Goal: Check status: Check status

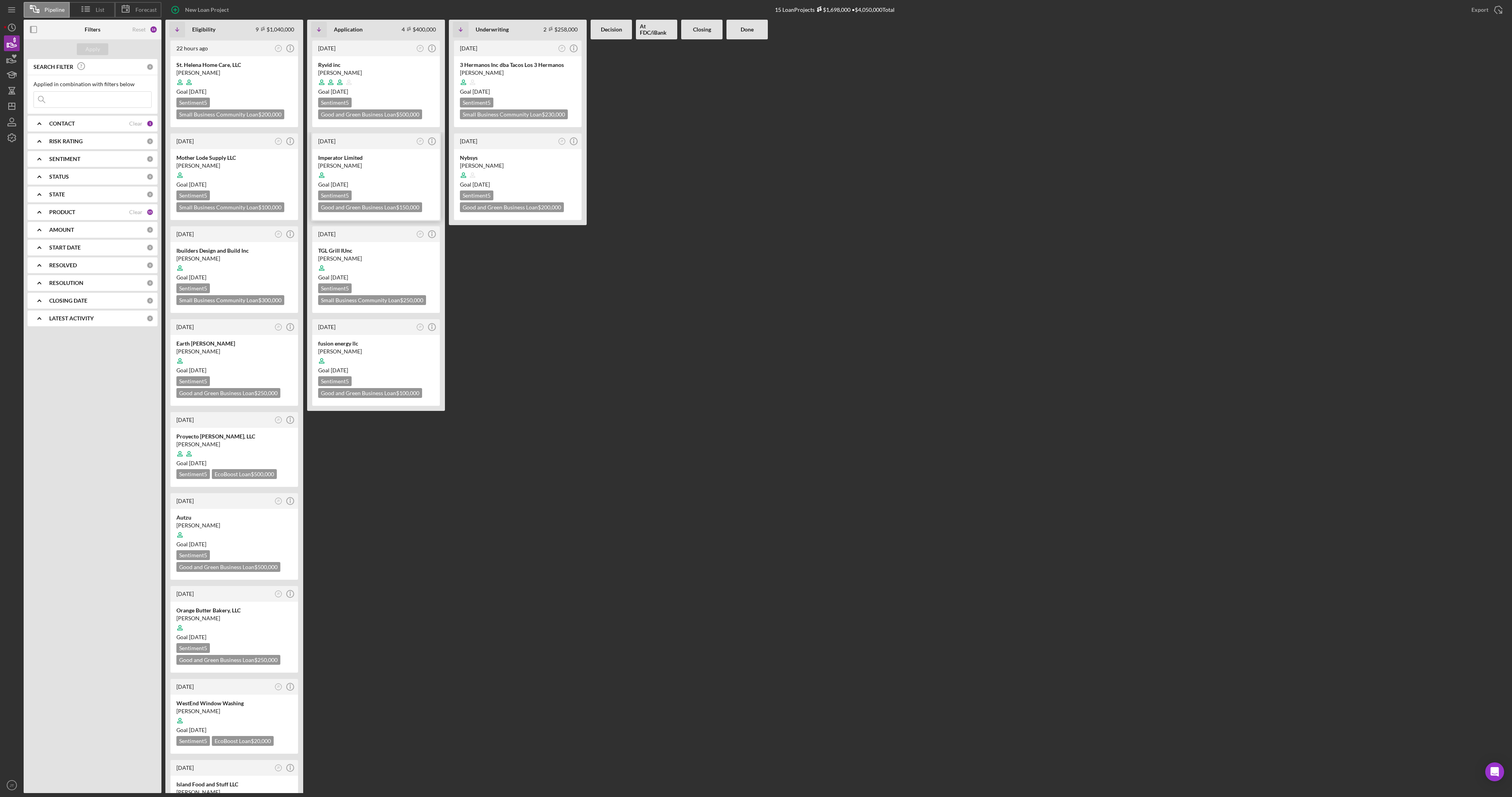
click at [417, 173] on div at bounding box center [376, 175] width 116 height 15
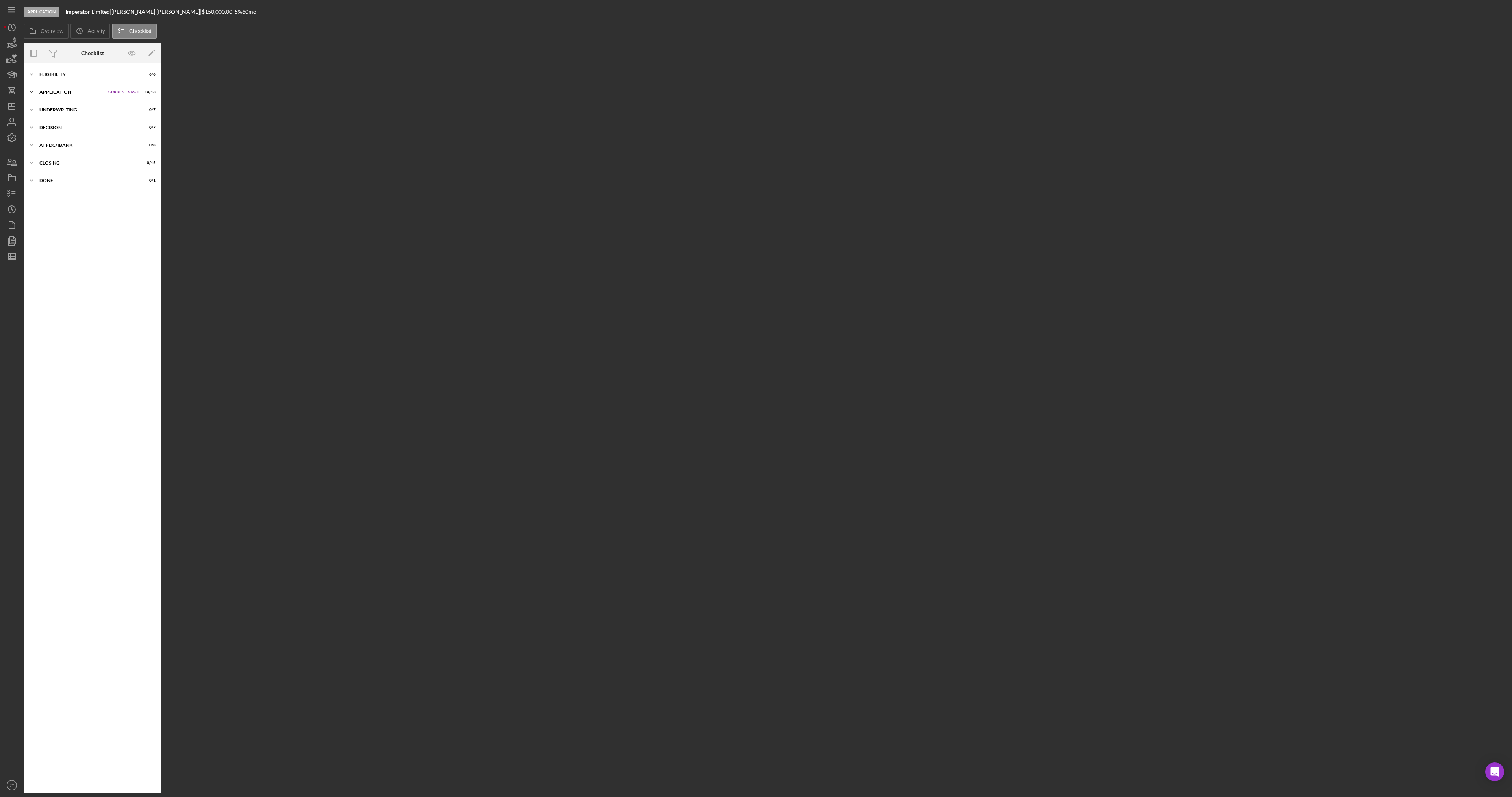
click at [65, 96] on div "Icon/Expander Application Current Stage 10 / 13 Set Stage" at bounding box center [92, 92] width 138 height 16
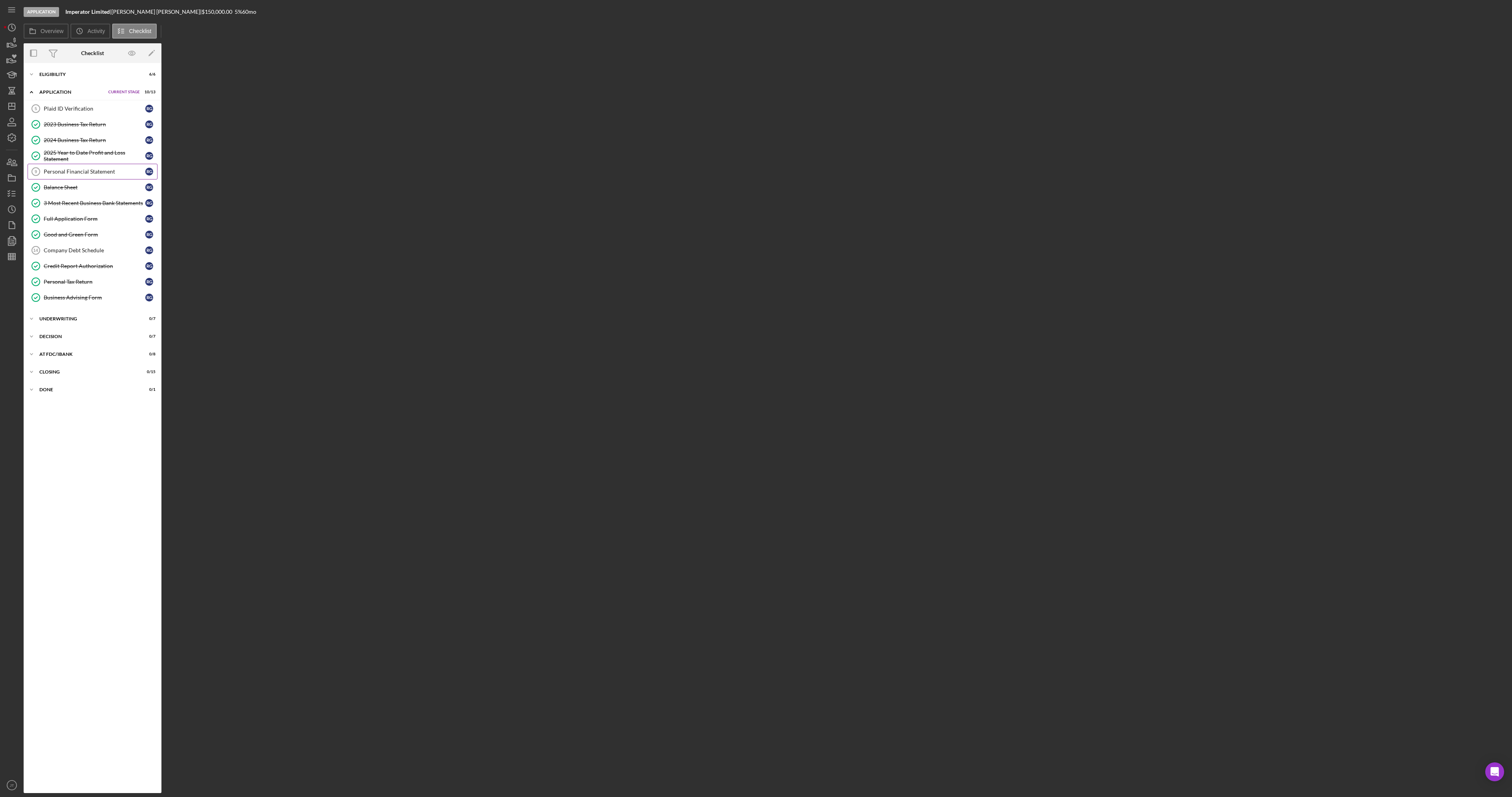
click at [76, 170] on div "Personal Financial Statement" at bounding box center [94, 171] width 102 height 6
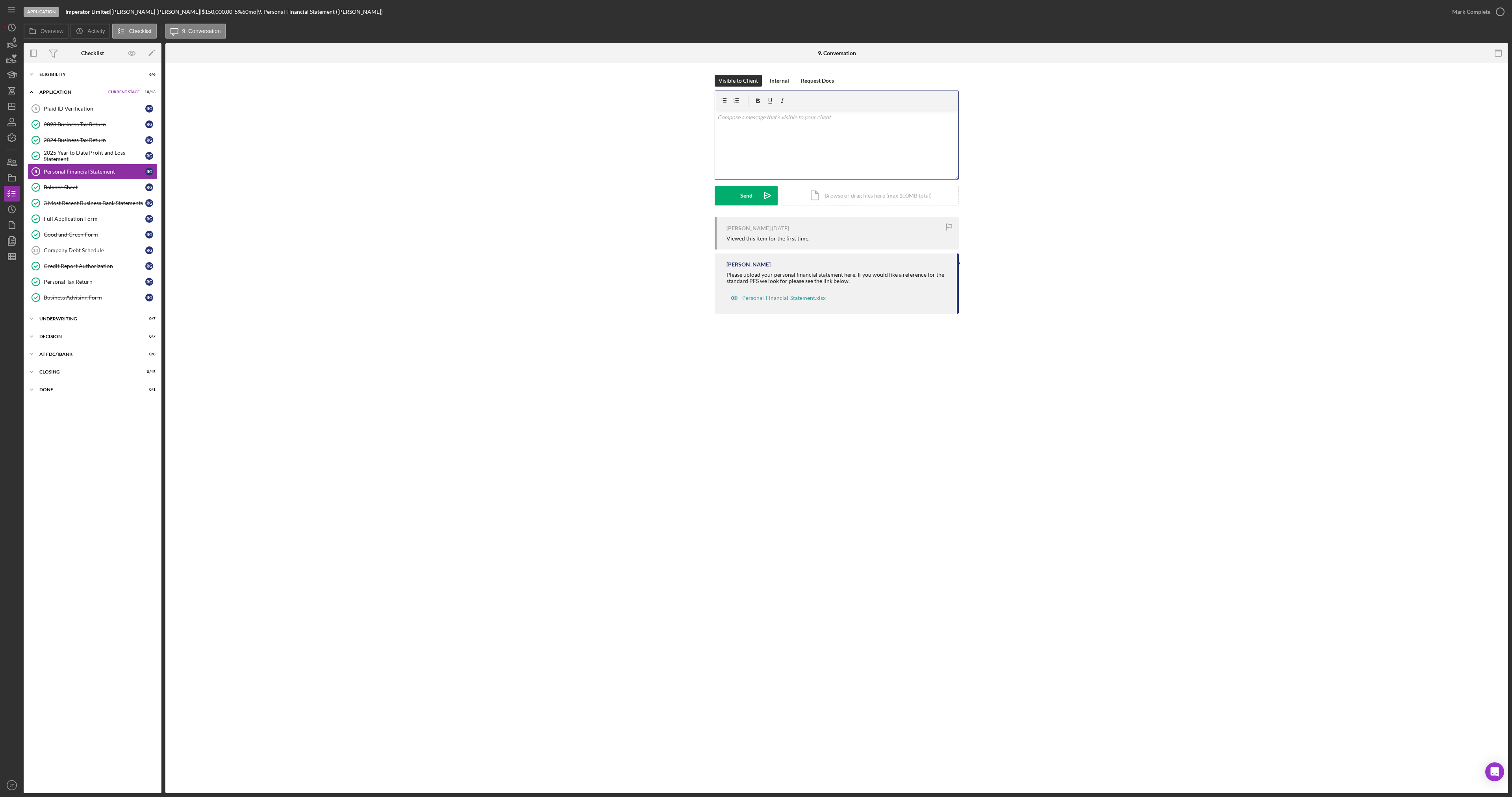
click at [762, 132] on div "v Color teal Color pink Remove color Add row above Add row below Add column bef…" at bounding box center [836, 145] width 244 height 69
click at [73, 248] on div "Company Debt Schedule" at bounding box center [94, 250] width 102 height 6
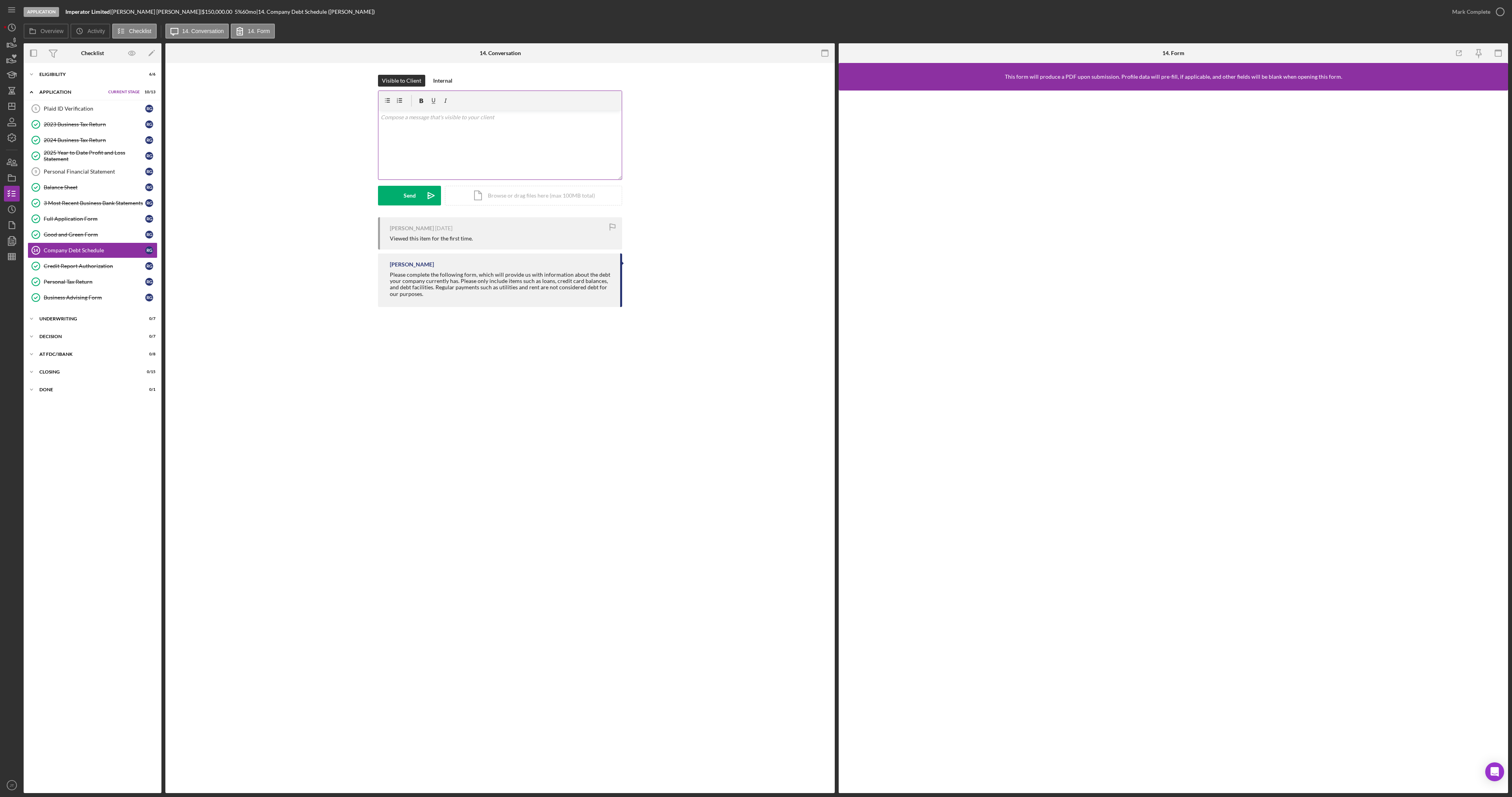
click at [471, 134] on div "v Color teal Color pink Remove color Add row above Add row below Add column bef…" at bounding box center [500, 145] width 244 height 69
click at [418, 187] on form "v Color teal Color pink Remove color Add row above Add row below Add column bef…" at bounding box center [500, 148] width 244 height 115
drag, startPoint x: 415, startPoint y: 191, endPoint x: 411, endPoint y: 194, distance: 5.0
click at [415, 191] on div "Send" at bounding box center [410, 196] width 12 height 20
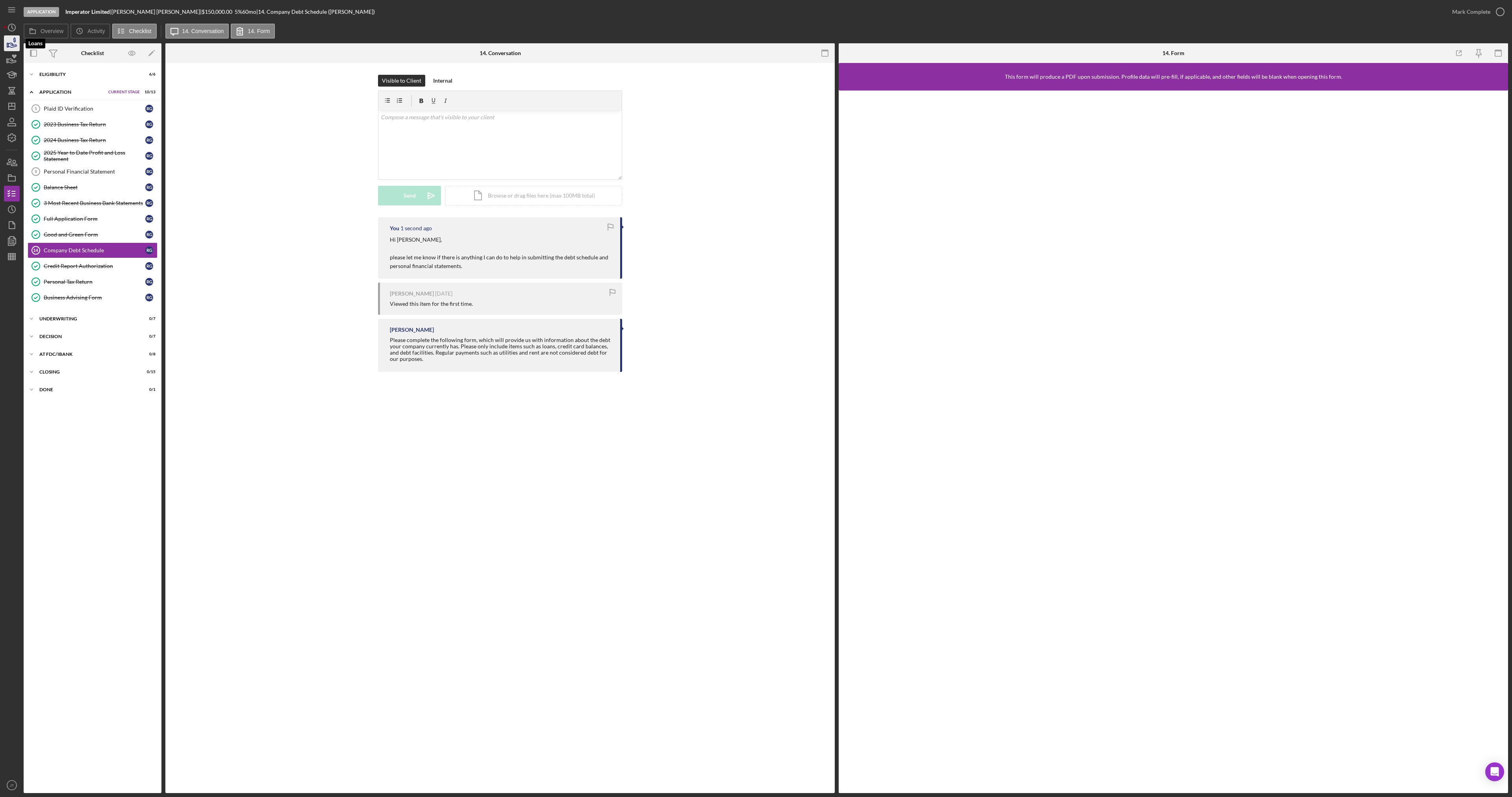
click at [8, 49] on icon "button" at bounding box center [12, 43] width 20 height 20
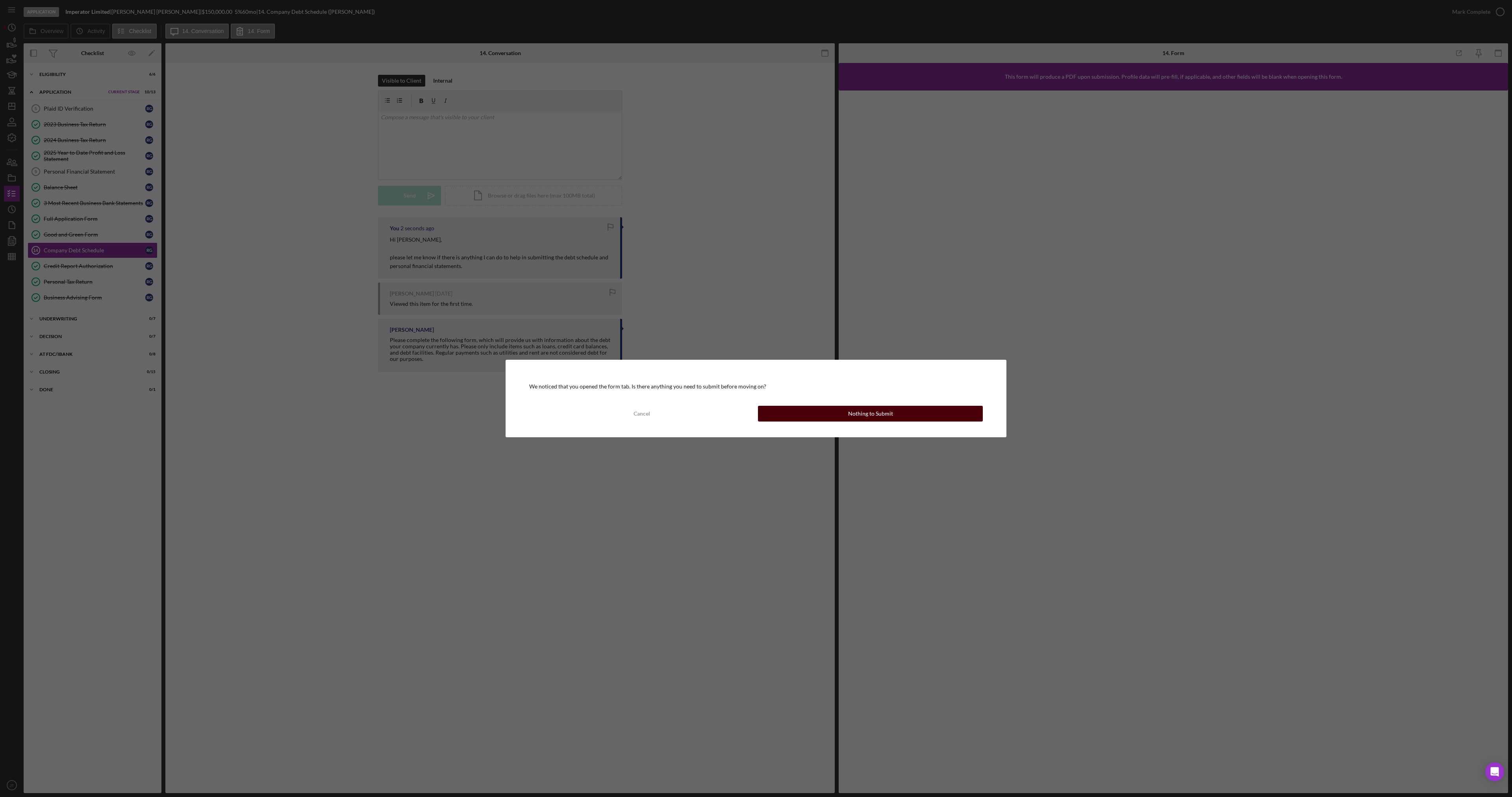
click at [845, 411] on button "Nothing to Submit" at bounding box center [870, 414] width 225 height 16
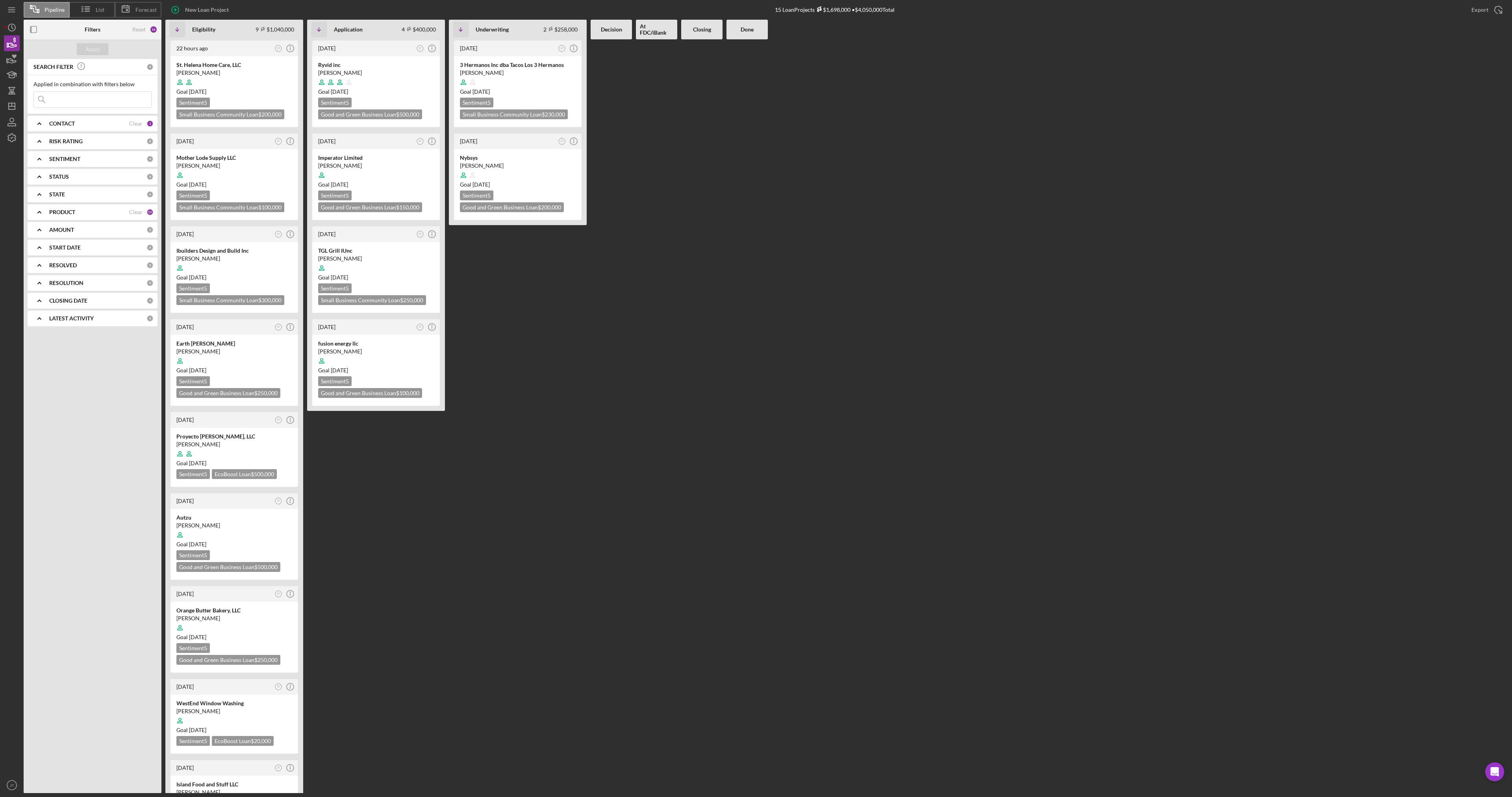
click at [698, 433] on div at bounding box center [702, 416] width 41 height 754
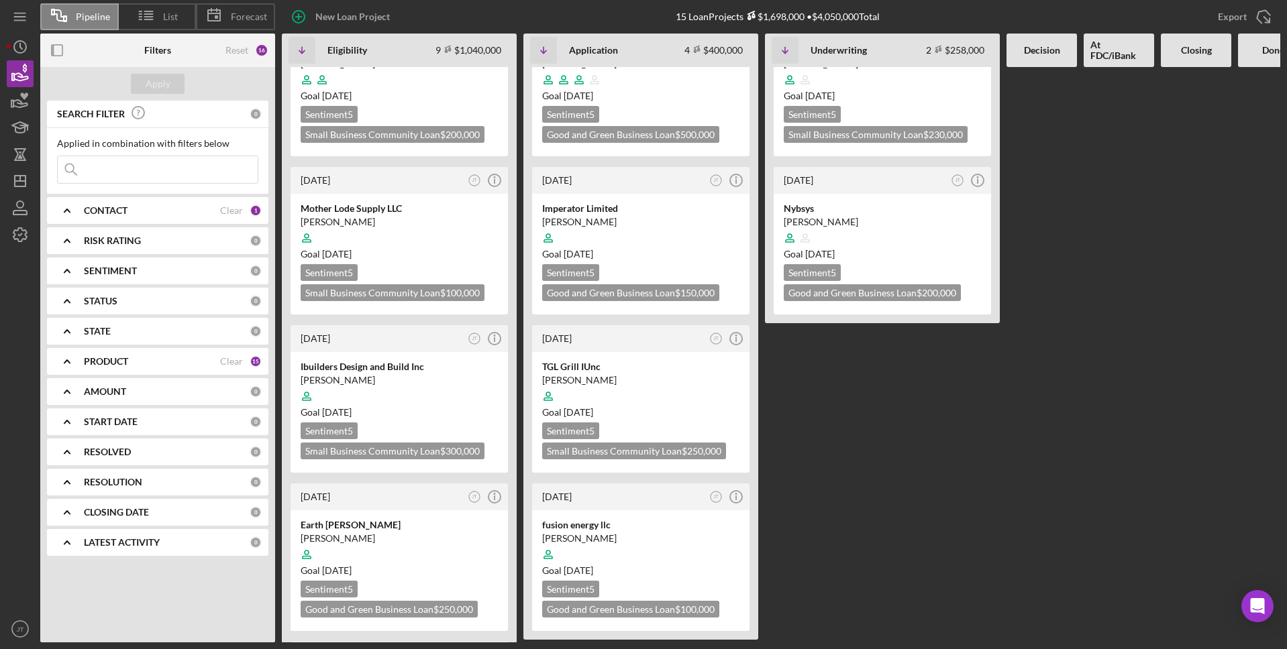
scroll to position [134, 0]
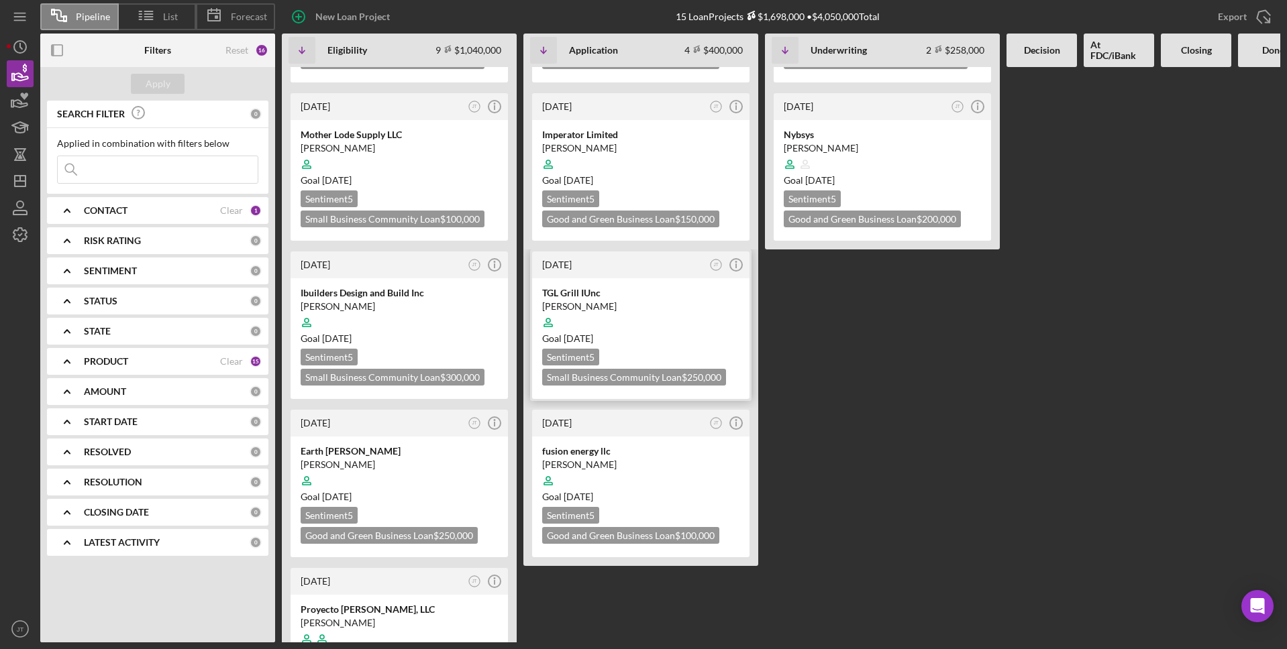
click at [647, 307] on div "Marcela Luna" at bounding box center [640, 306] width 197 height 13
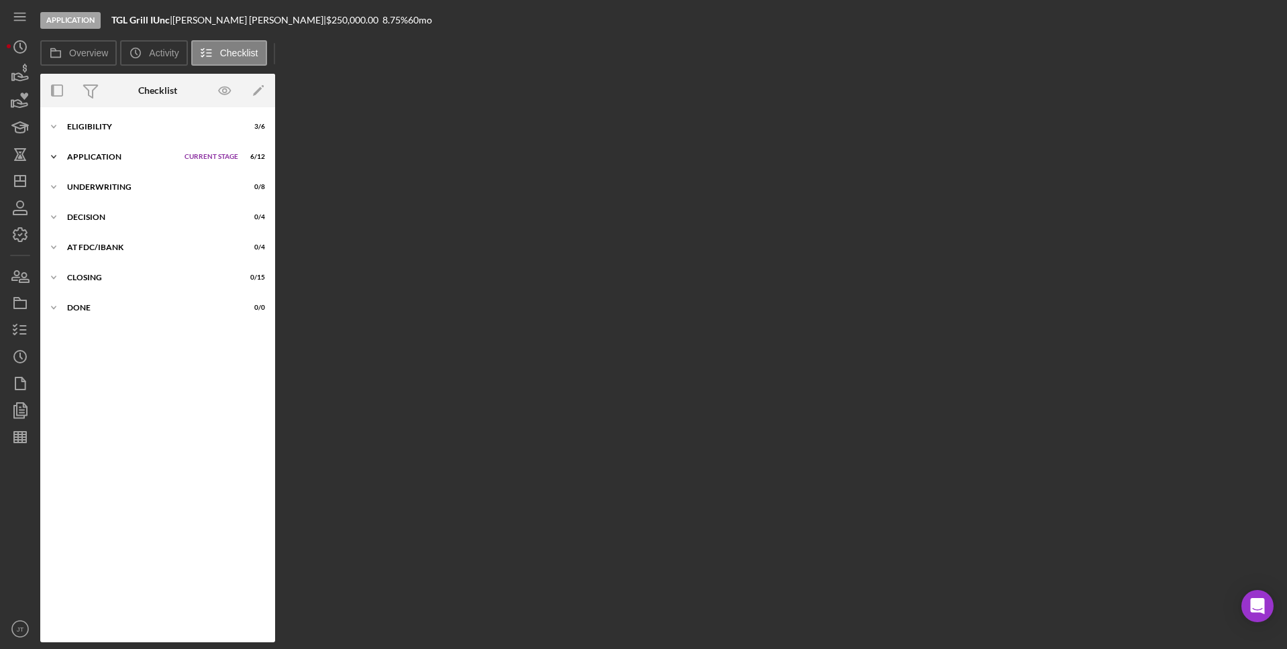
click at [89, 156] on div "Application" at bounding box center [122, 157] width 111 height 8
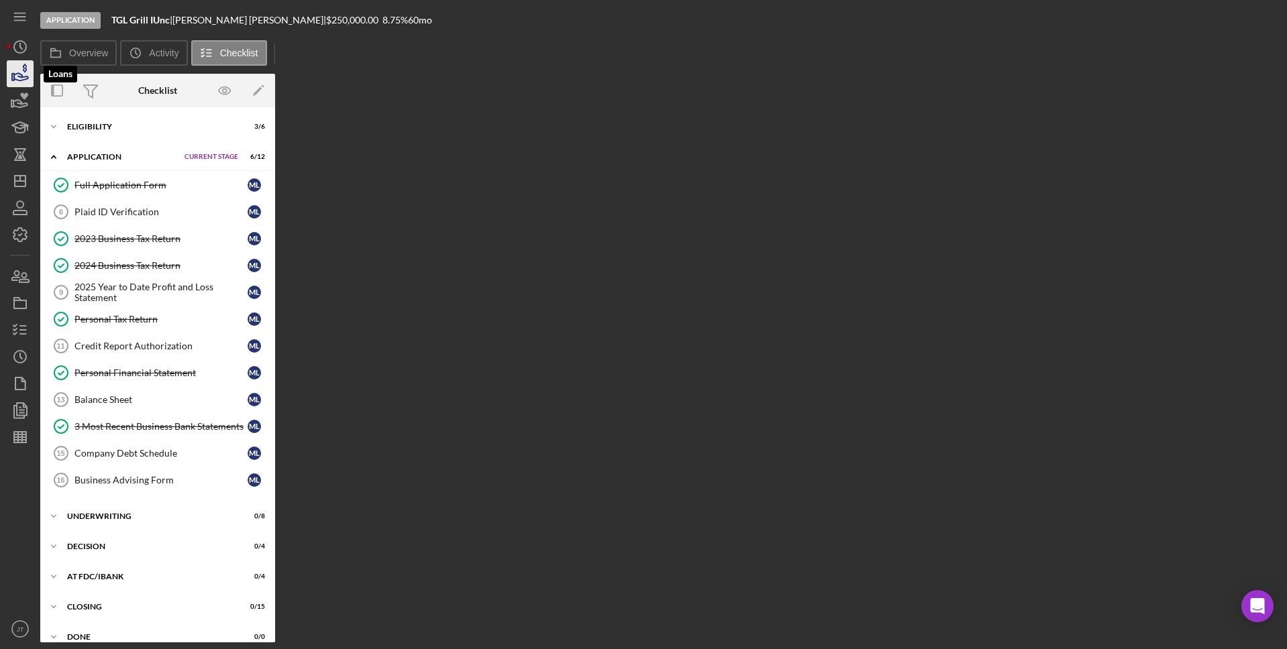
click at [26, 75] on icon "button" at bounding box center [20, 74] width 34 height 34
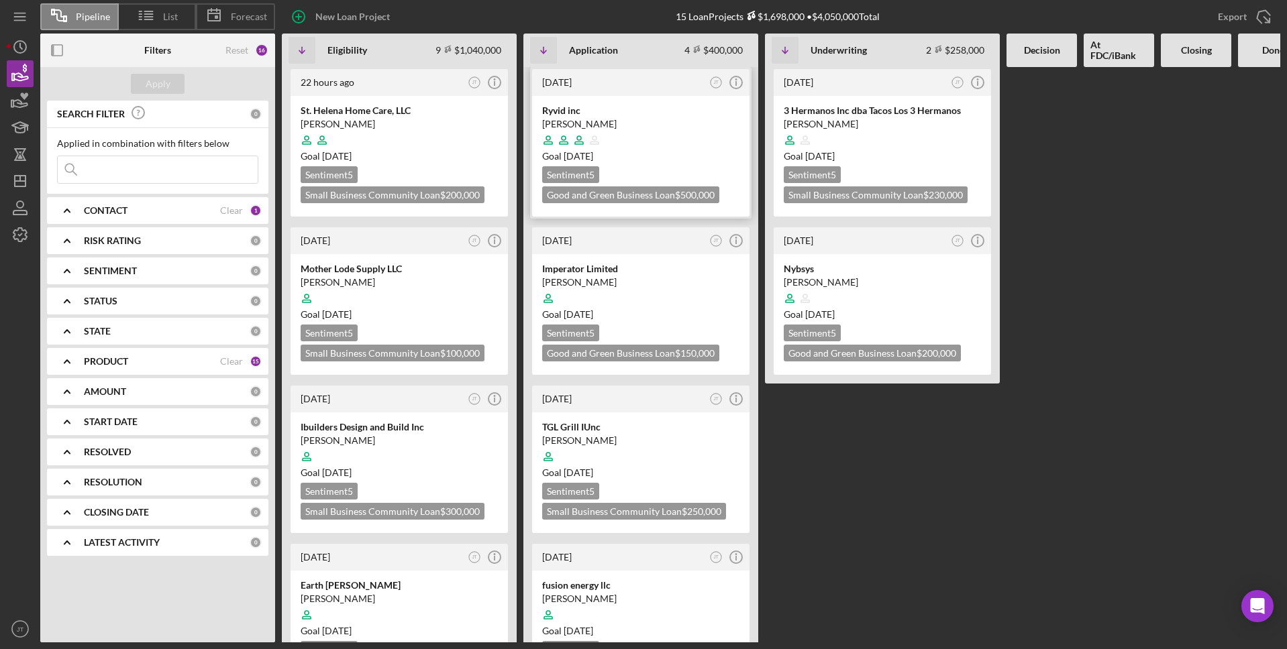
click at [661, 142] on div at bounding box center [640, 139] width 197 height 25
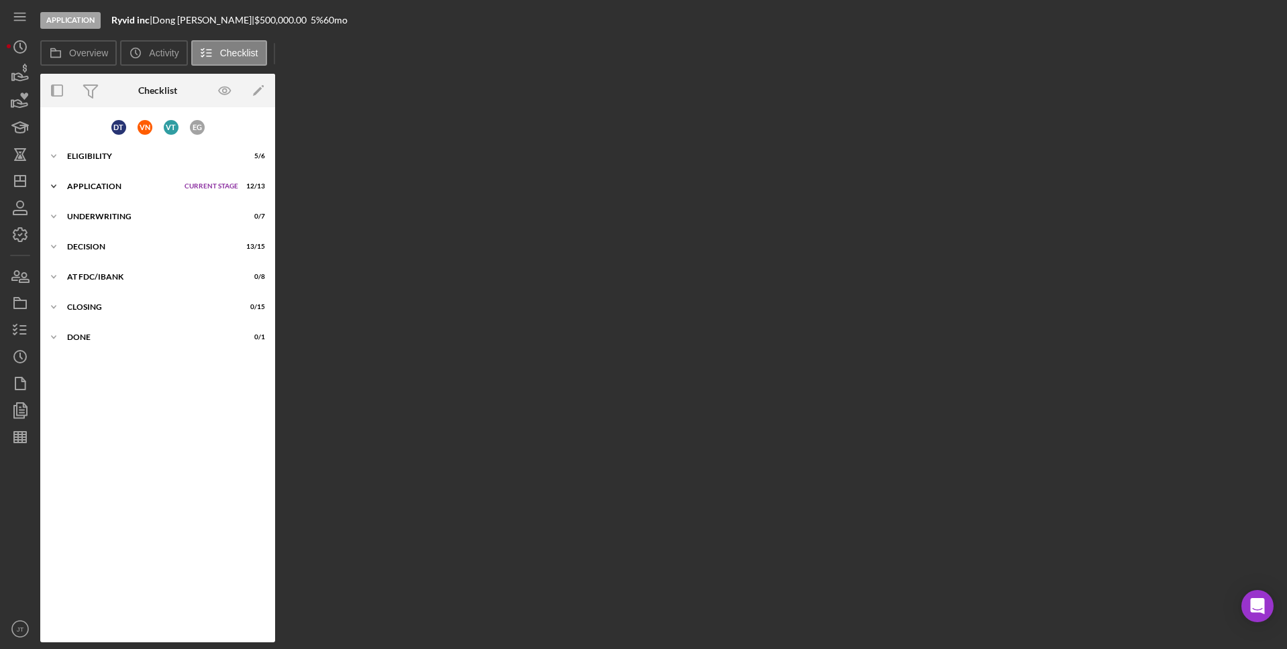
click at [129, 191] on div "Icon/Expander Application Current Stage 12 / 13 Set Stage" at bounding box center [157, 186] width 235 height 27
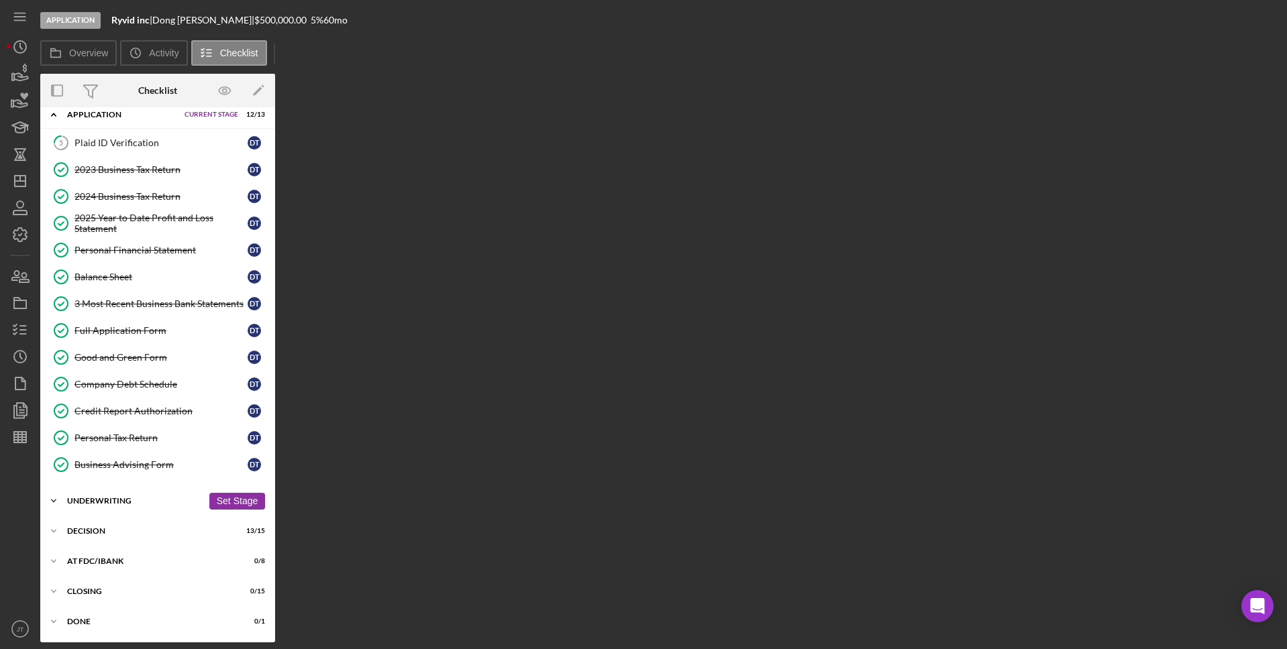
click at [122, 501] on div "Underwriting" at bounding box center [135, 501] width 136 height 8
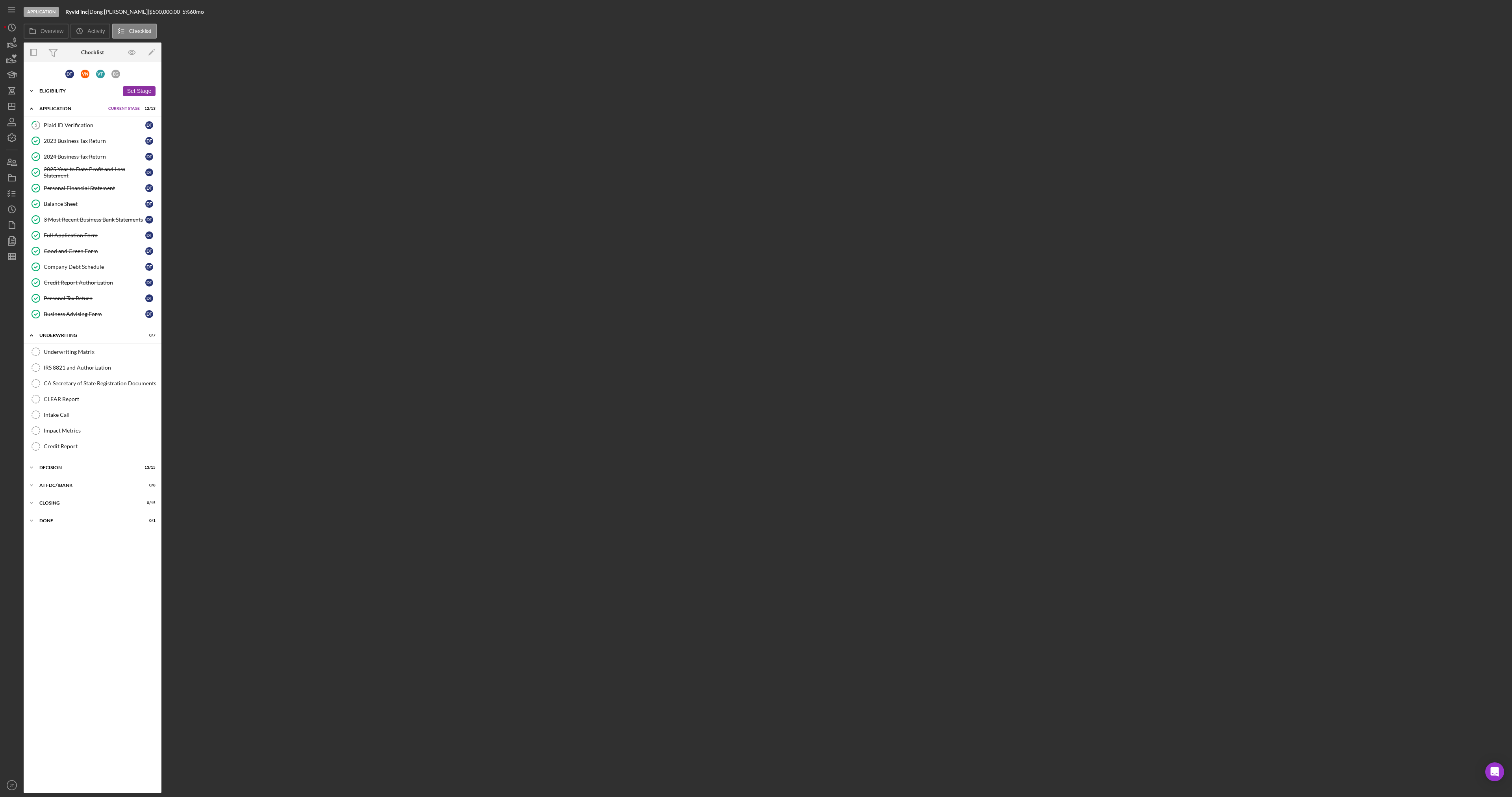
click at [65, 94] on div "Icon/Expander Eligibility 5 / 6 Set Stage" at bounding box center [92, 91] width 138 height 16
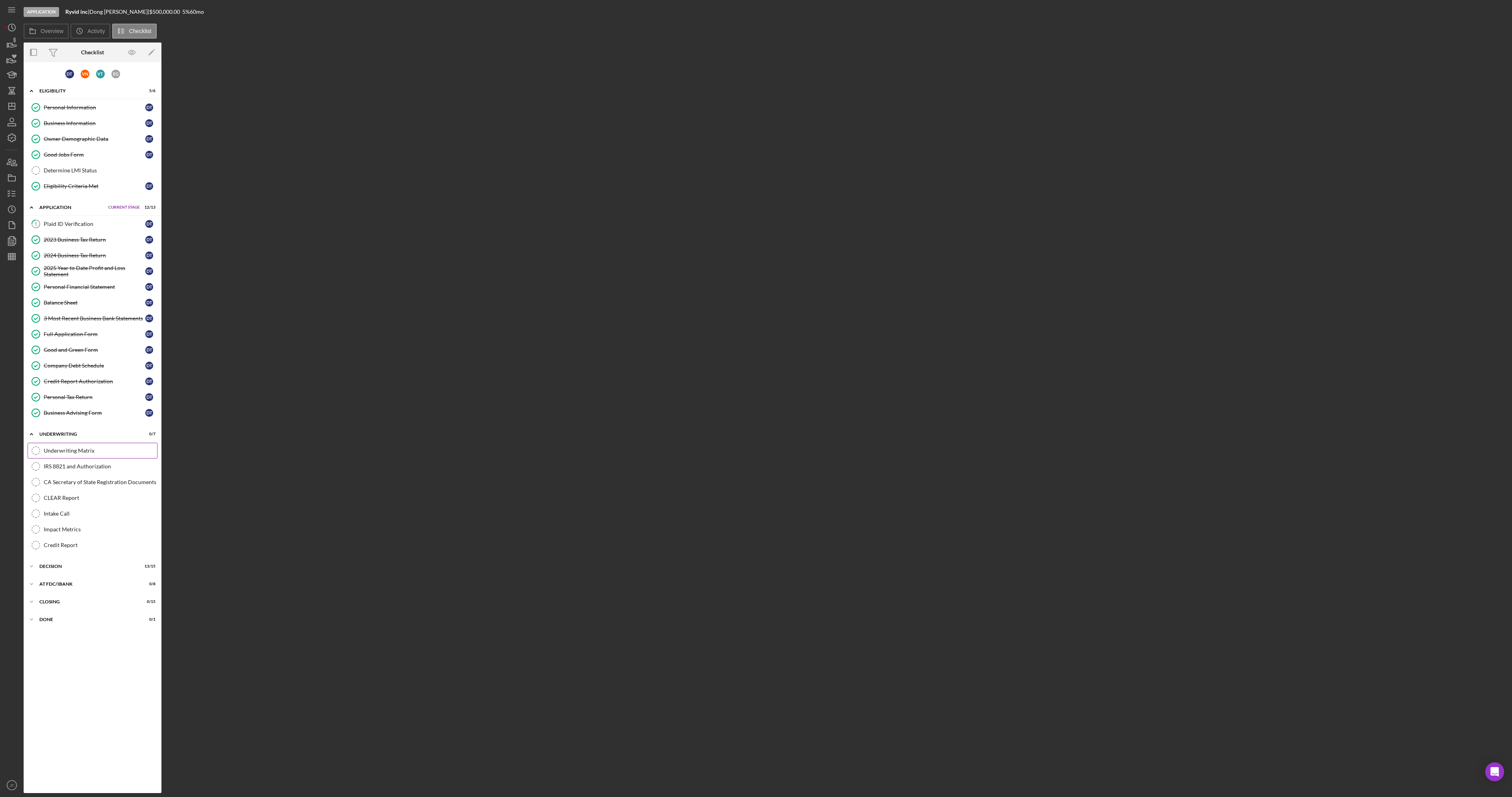
click at [69, 444] on link "Underwriting Matrix Underwriting Matrix" at bounding box center [92, 451] width 130 height 16
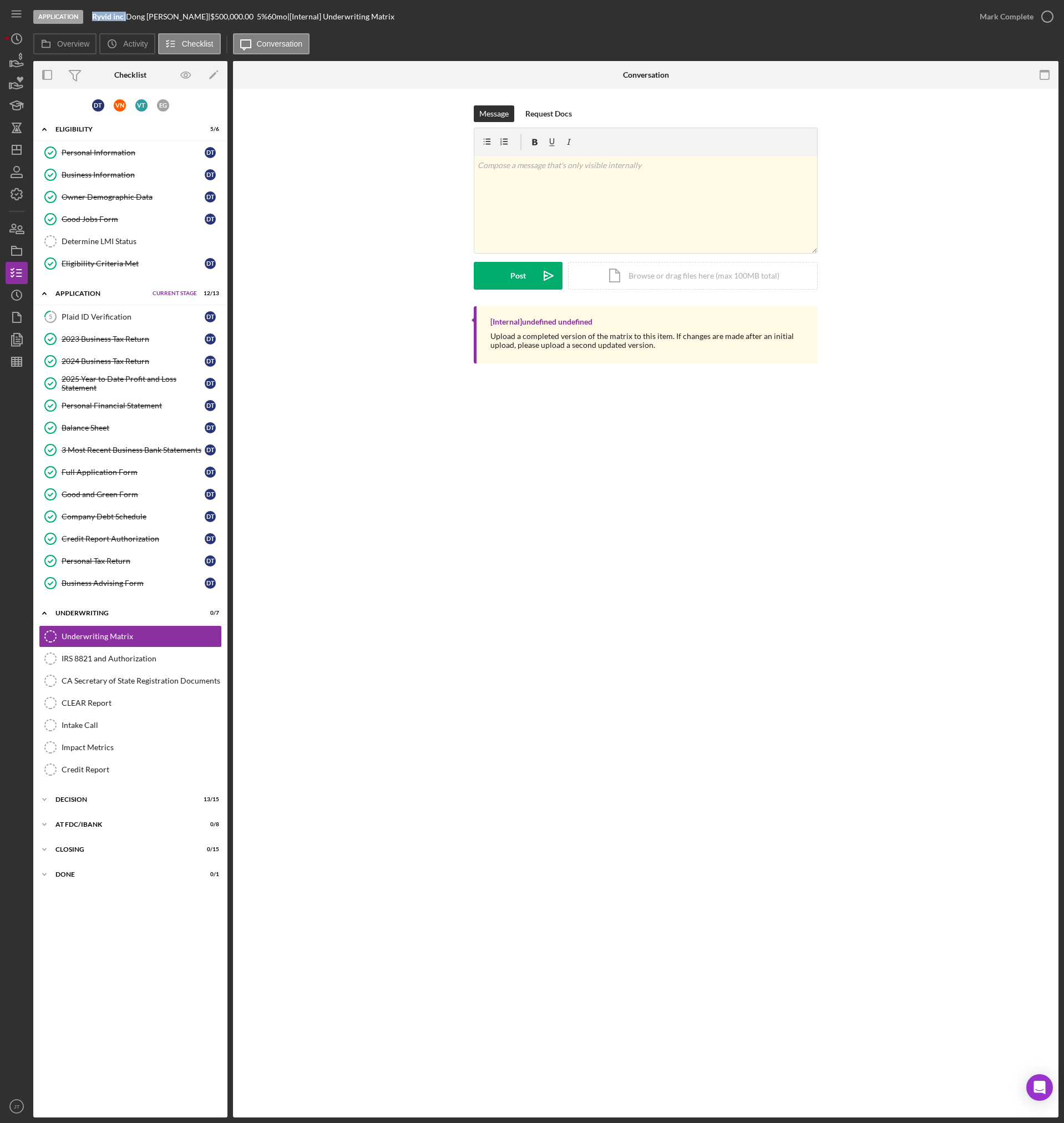
drag, startPoint x: 126, startPoint y: 16, endPoint x: 91, endPoint y: 22, distance: 35.5
click at [91, 22] on div "Application Ryvid inc | Dong Tran | $500,000.00 5 % 60 mo | [Internal] Underwri…" at bounding box center [500, 17] width 935 height 33
copy div "Ryvid inc"
click at [99, 468] on div "Full Application Form" at bounding box center [132, 472] width 143 height 9
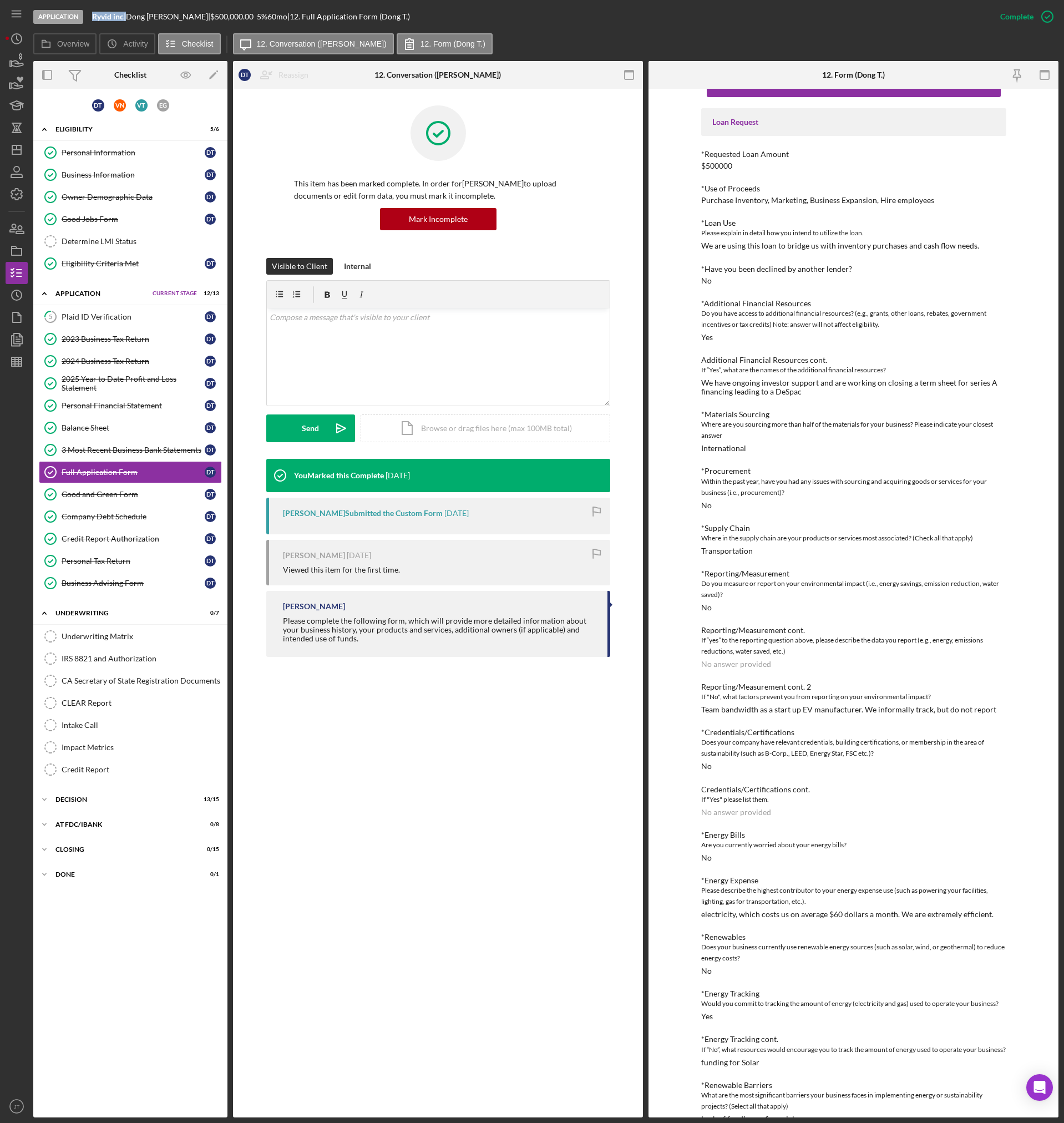
scroll to position [55, 0]
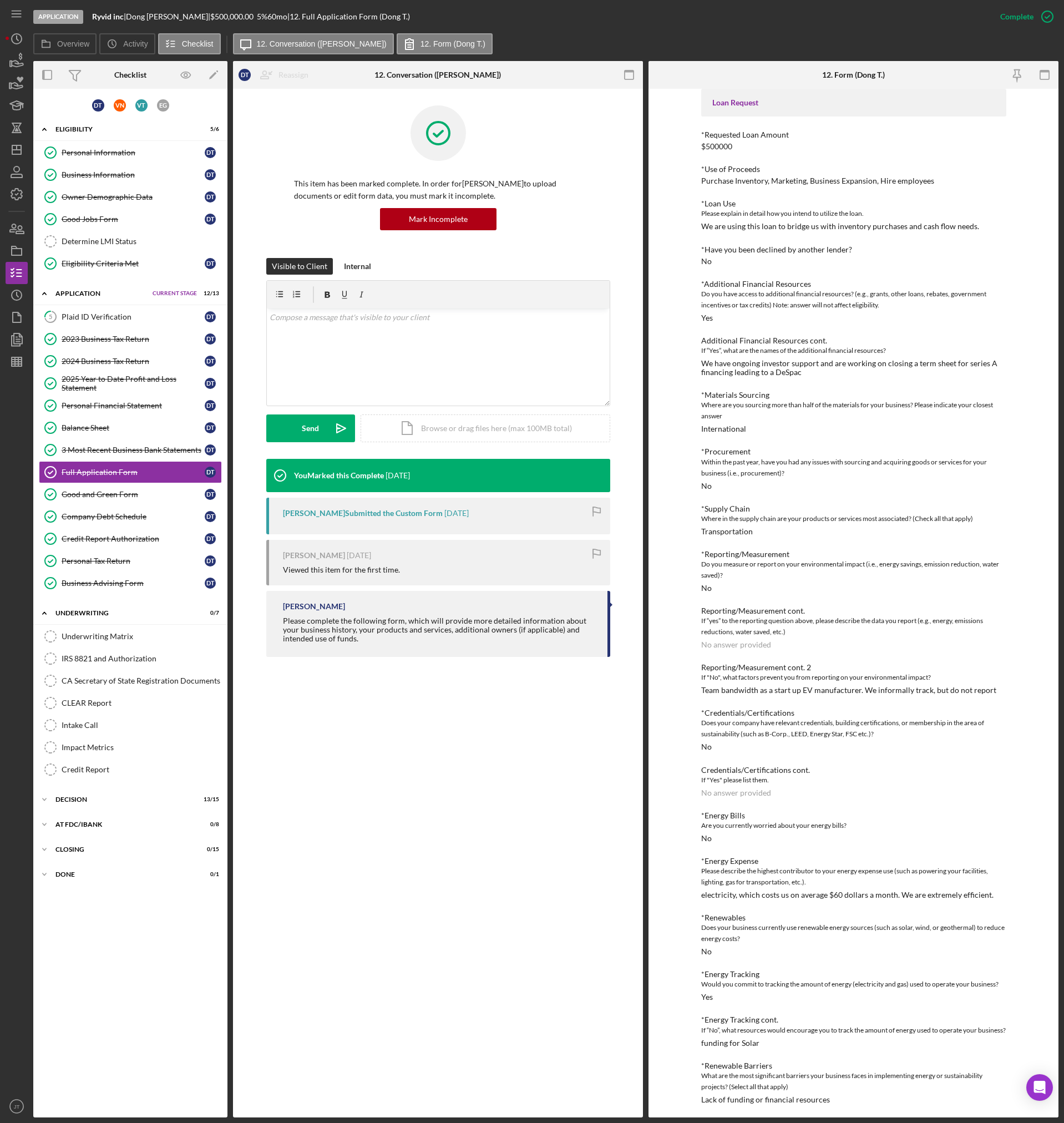
click at [701, 227] on div "We are using this loan to bridge us with inventory purchases and cash flow need…" at bounding box center [840, 226] width 278 height 9
drag, startPoint x: 697, startPoint y: 181, endPoint x: 929, endPoint y: 184, distance: 232.0
click at [929, 184] on div "To edit this form you must mark this item incomplete Loan Request *Requested Lo…" at bounding box center [853, 603] width 410 height 1029
copy div "Purchase Inventory, Marketing, Business Expansion, Hire employees"
drag, startPoint x: 106, startPoint y: 235, endPoint x: 127, endPoint y: 237, distance: 21.1
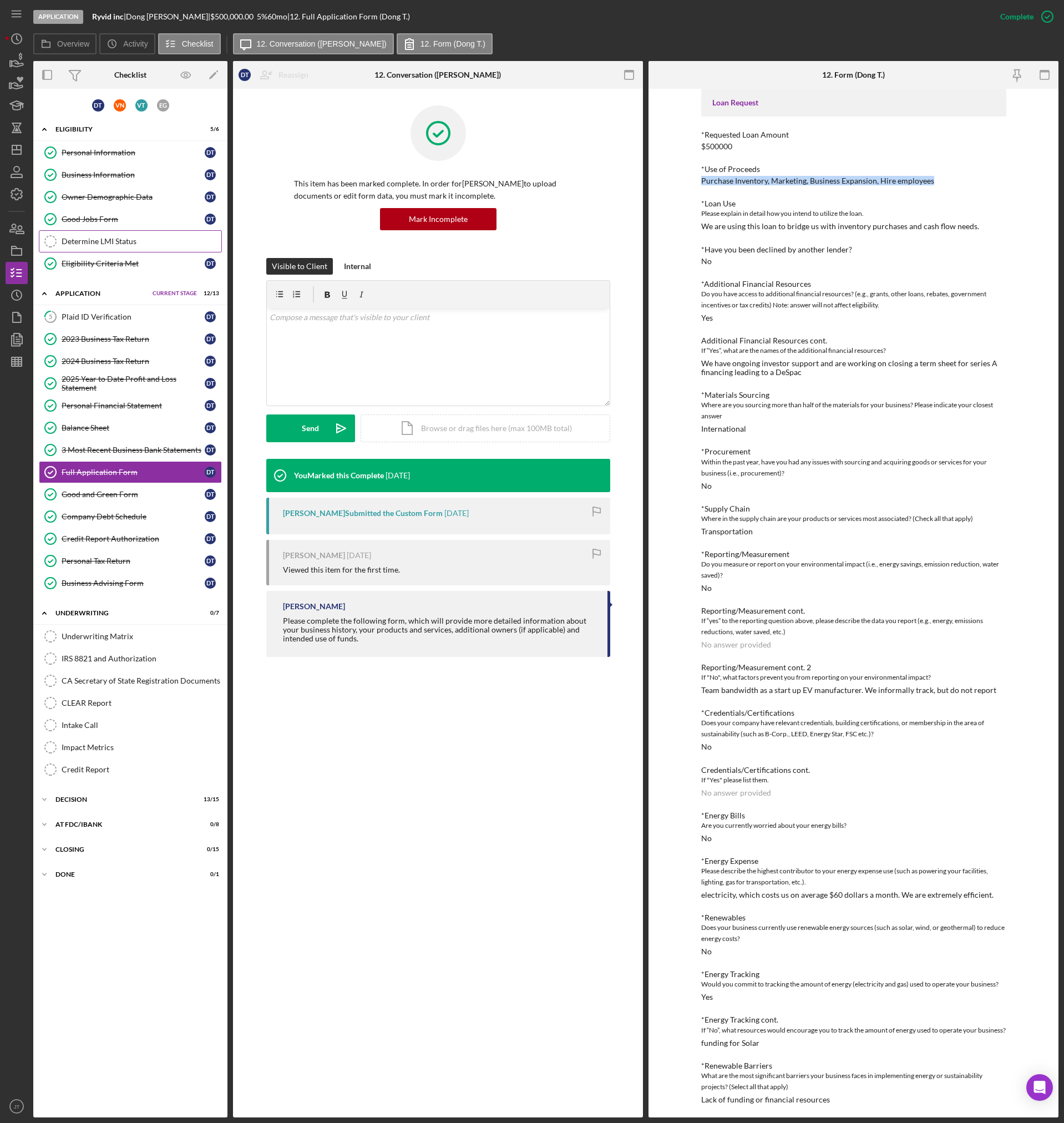
click at [106, 235] on link "Determine LMI Status Determine LMI Status" at bounding box center [130, 241] width 183 height 22
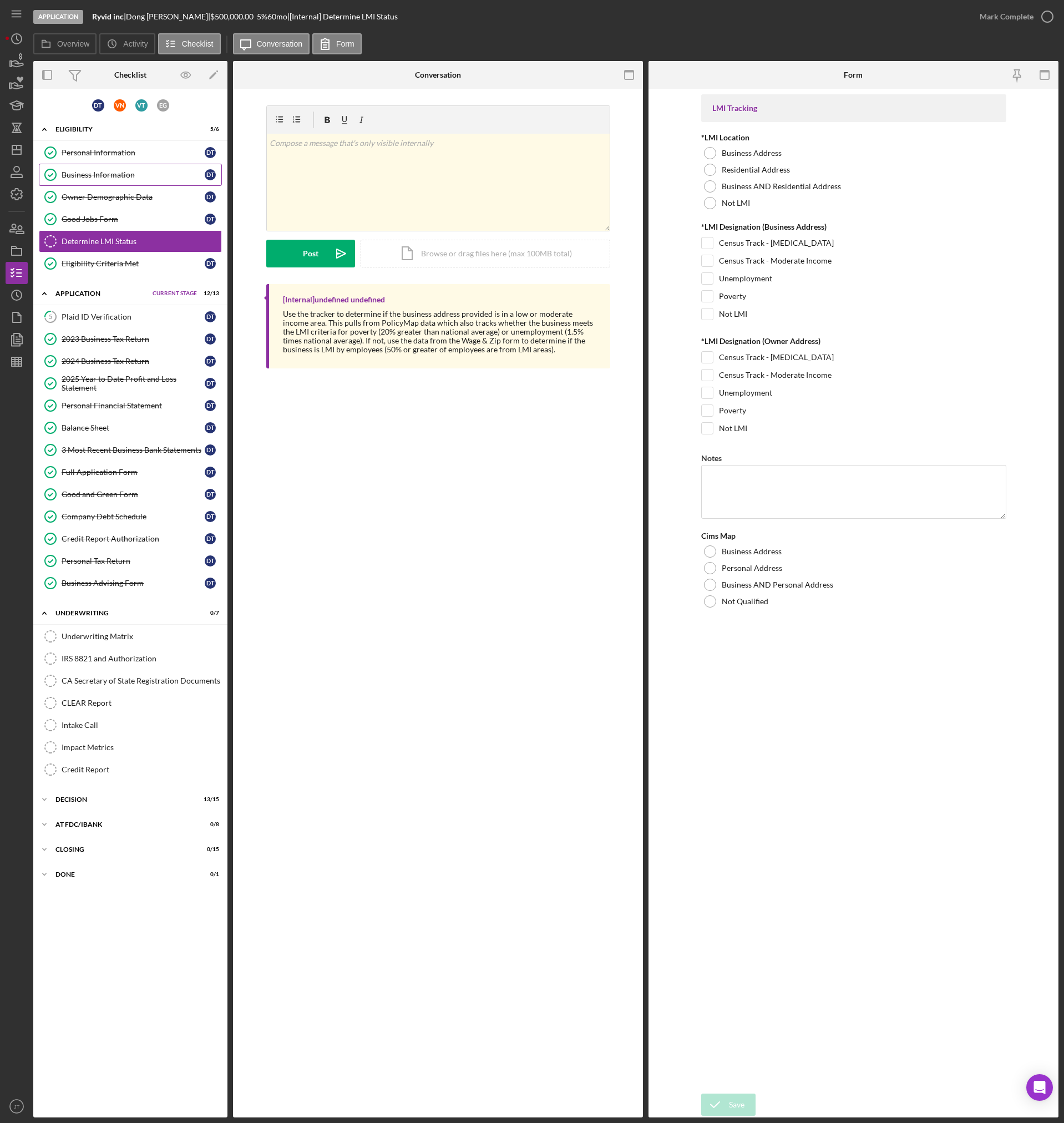
click at [64, 174] on div "Business Information" at bounding box center [132, 174] width 143 height 9
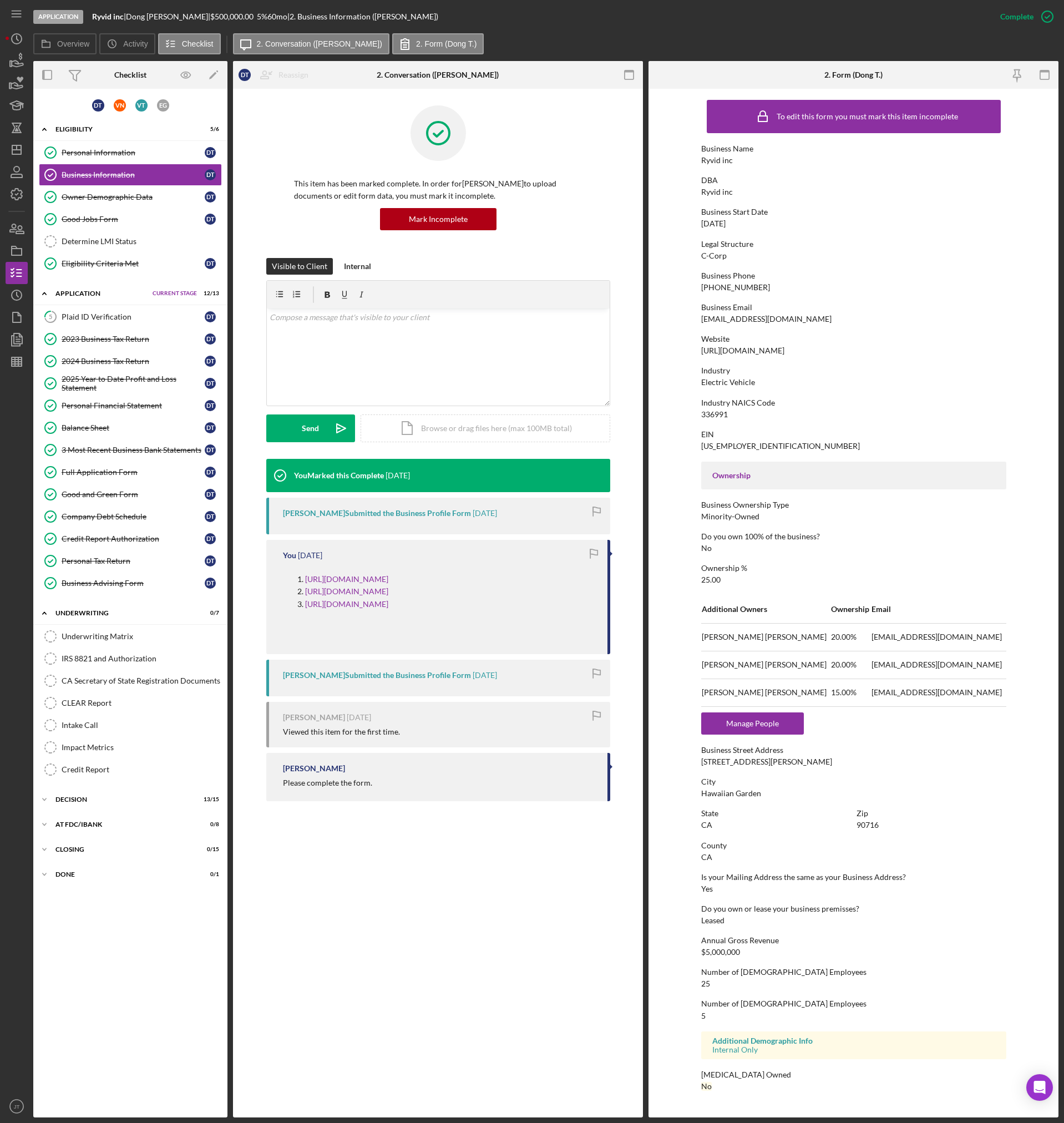
drag, startPoint x: 747, startPoint y: 225, endPoint x: 701, endPoint y: 223, distance: 46.0
click at [701, 223] on div "Business Start Date 10/30/2021" at bounding box center [853, 217] width 305 height 21
copy div "10/30/2021"
drag, startPoint x: 100, startPoint y: 216, endPoint x: 163, endPoint y: 256, distance: 74.6
click at [100, 213] on link "Good Jobs Form Good Jobs Form D T" at bounding box center [130, 219] width 183 height 22
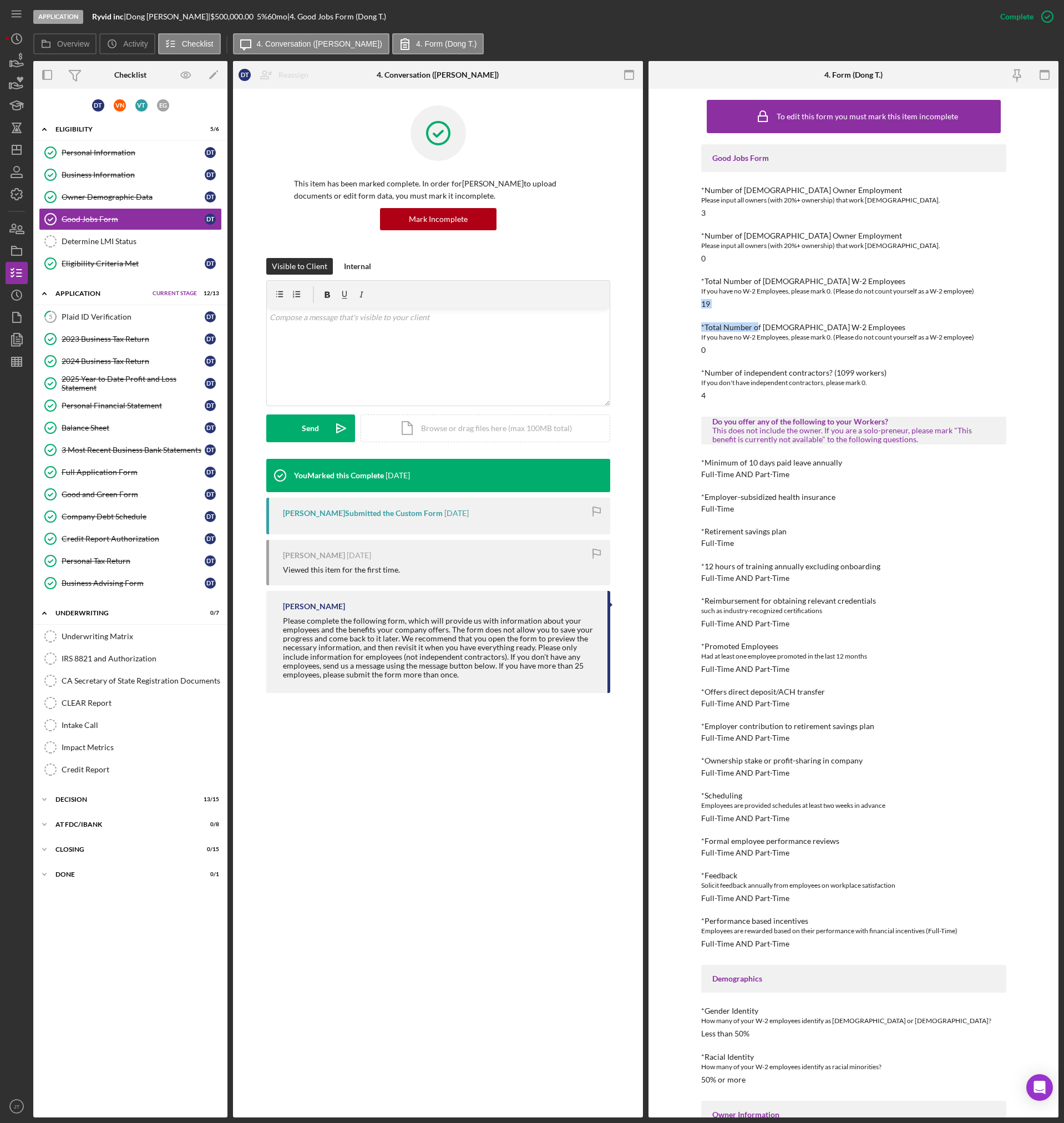
drag, startPoint x: 752, startPoint y: 312, endPoint x: 700, endPoint y: 306, distance: 52.3
click at [701, 306] on div "Good Jobs Form *Number of Full-Time Owner Employment Please input all owners (w…" at bounding box center [853, 1033] width 305 height 1779
click at [701, 306] on div "19" at bounding box center [705, 303] width 9 height 9
drag, startPoint x: 147, startPoint y: 348, endPoint x: 165, endPoint y: 346, distance: 18.1
click at [146, 348] on link "2023 Business Tax Return 2023 Business Tax Return D T" at bounding box center [130, 338] width 183 height 22
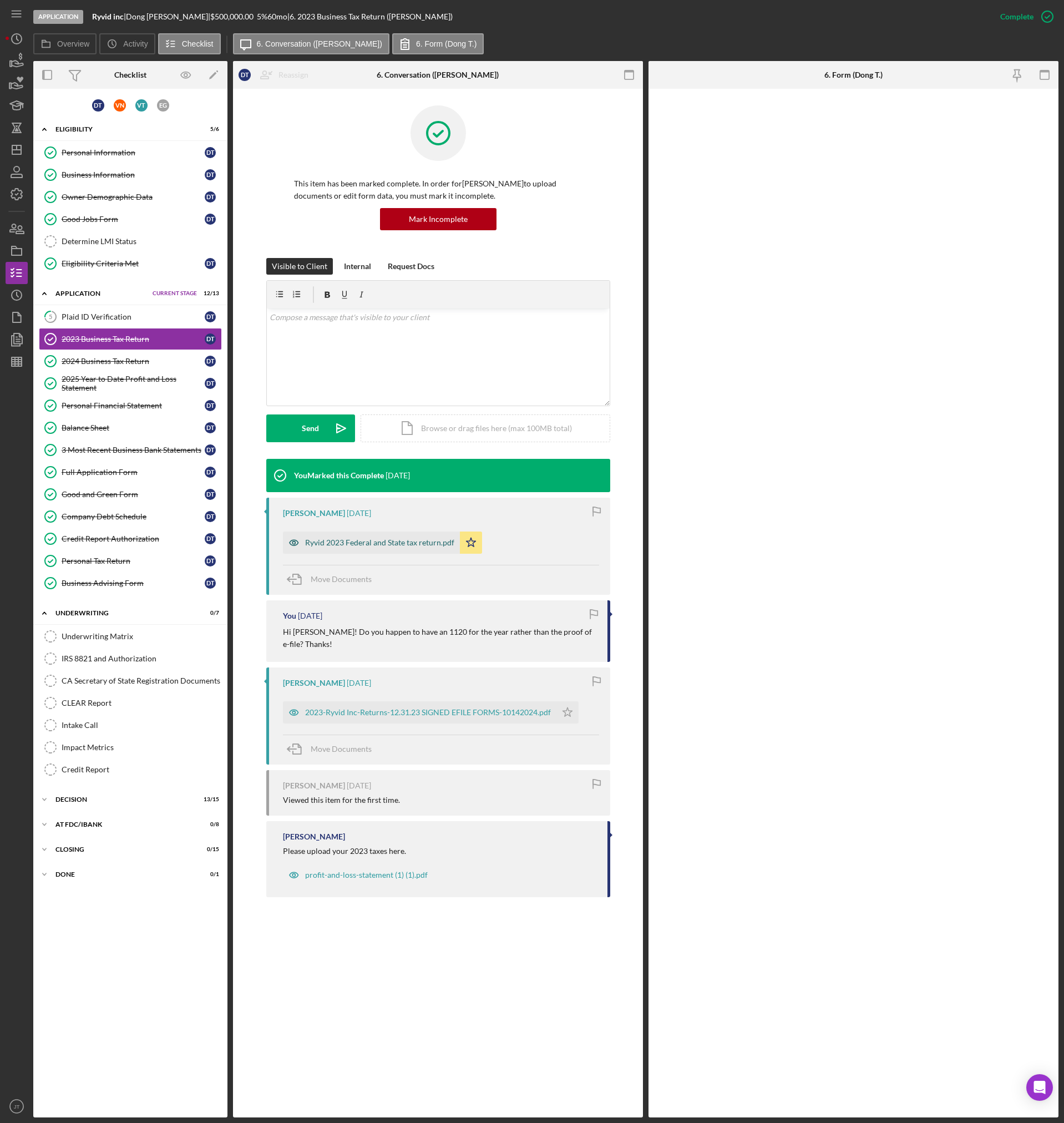
click at [346, 544] on div "Ryvid 2023 Federal and State tax return.pdf" at bounding box center [379, 542] width 149 height 9
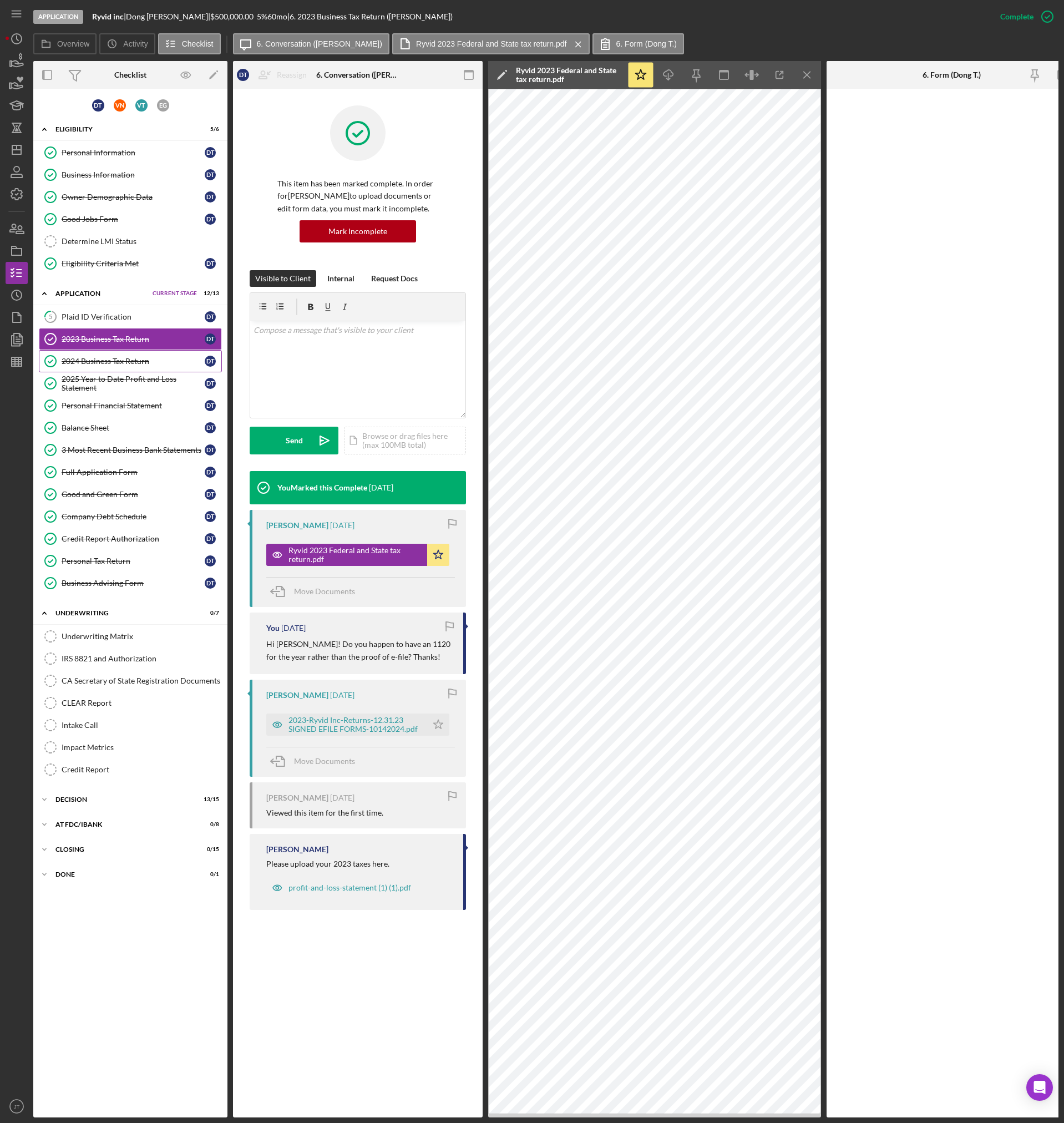
click at [160, 358] on div "2024 Business Tax Return" at bounding box center [132, 361] width 143 height 9
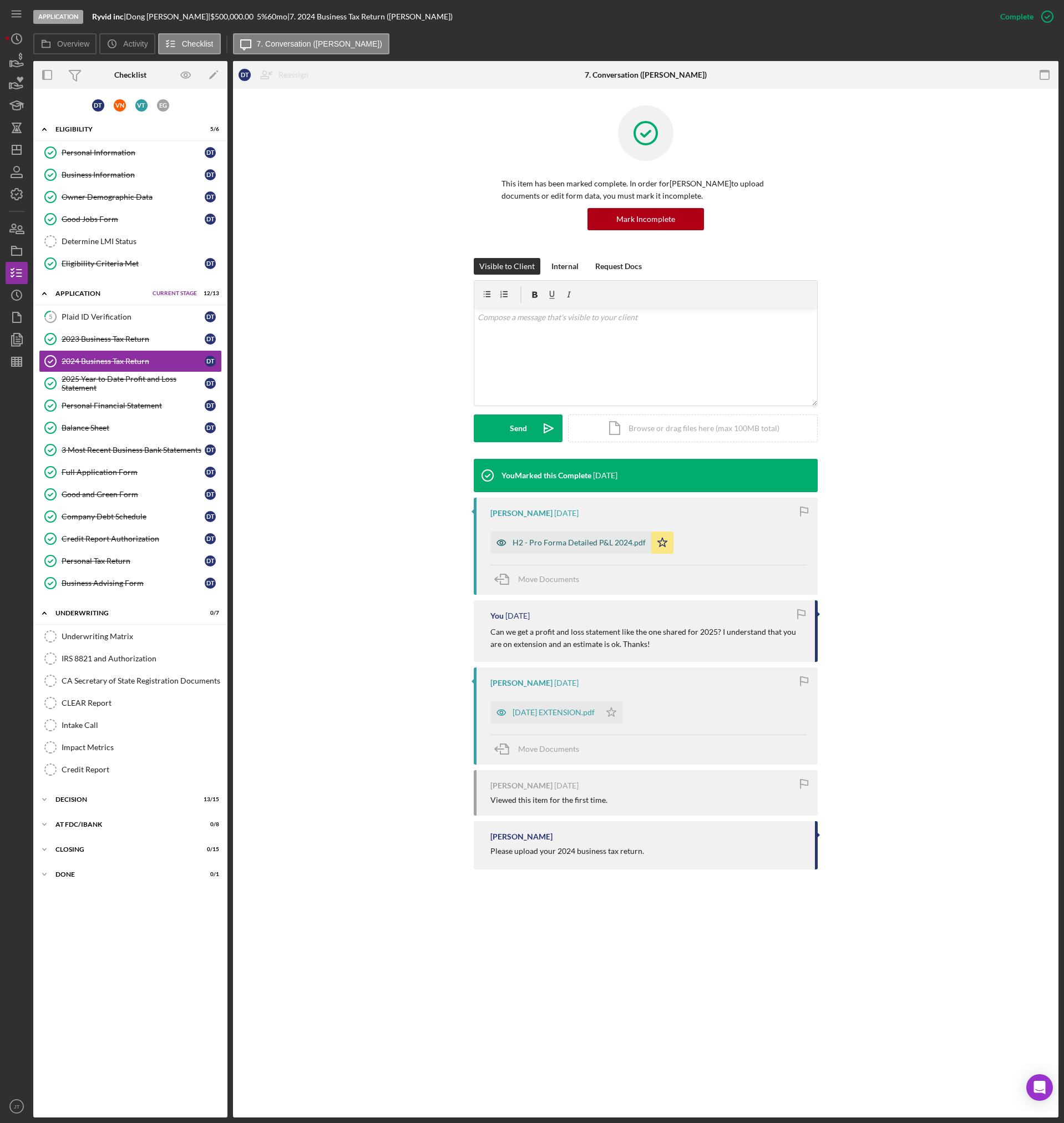
click at [562, 542] on div "H2 - Pro Forma Detailed P&L 2024.pdf" at bounding box center [579, 542] width 133 height 9
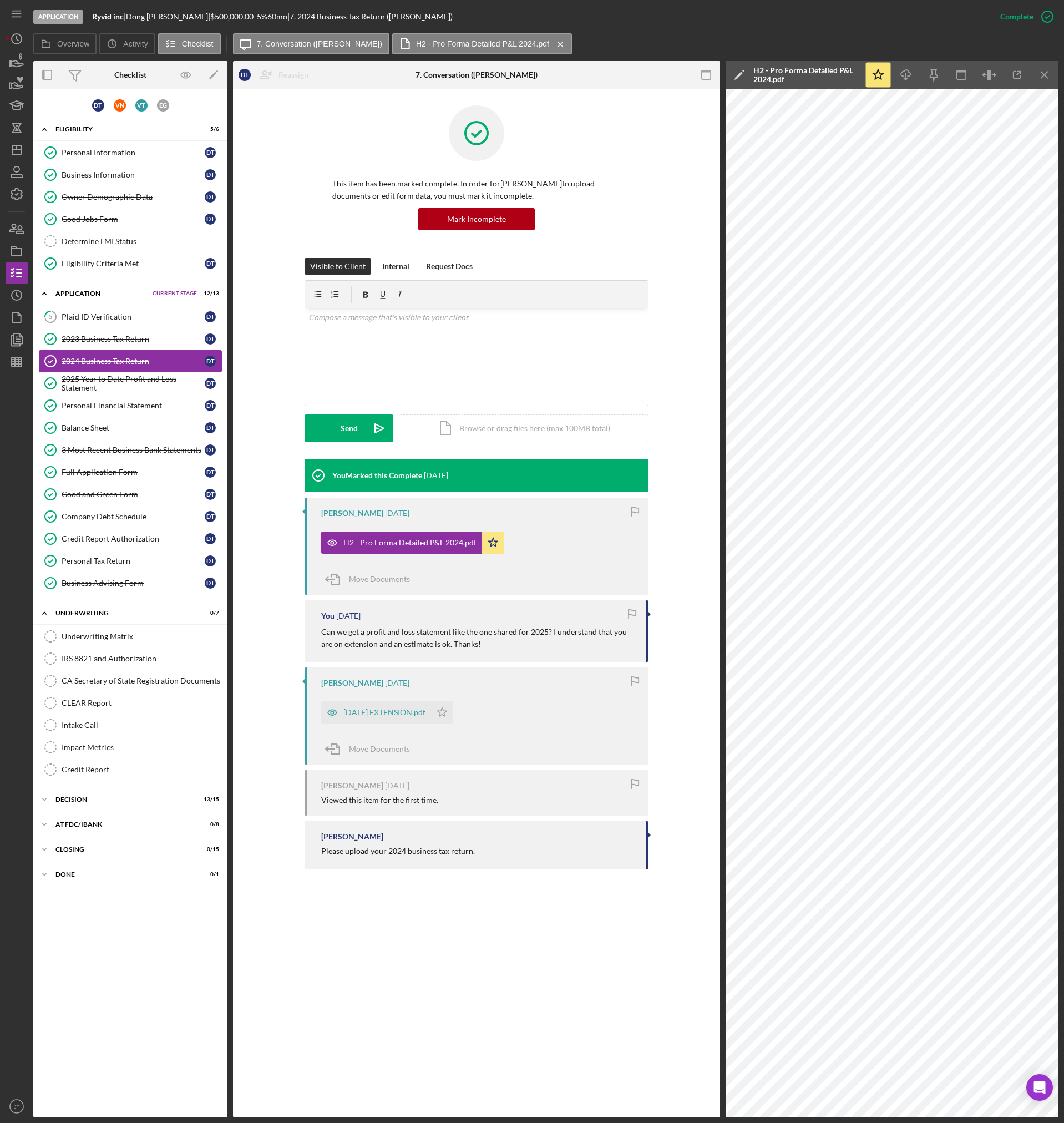
drag, startPoint x: 137, startPoint y: 382, endPoint x: 198, endPoint y: 363, distance: 63.9
click at [137, 382] on div "2025 Year to Date Profit and Loss Statement" at bounding box center [132, 383] width 143 height 17
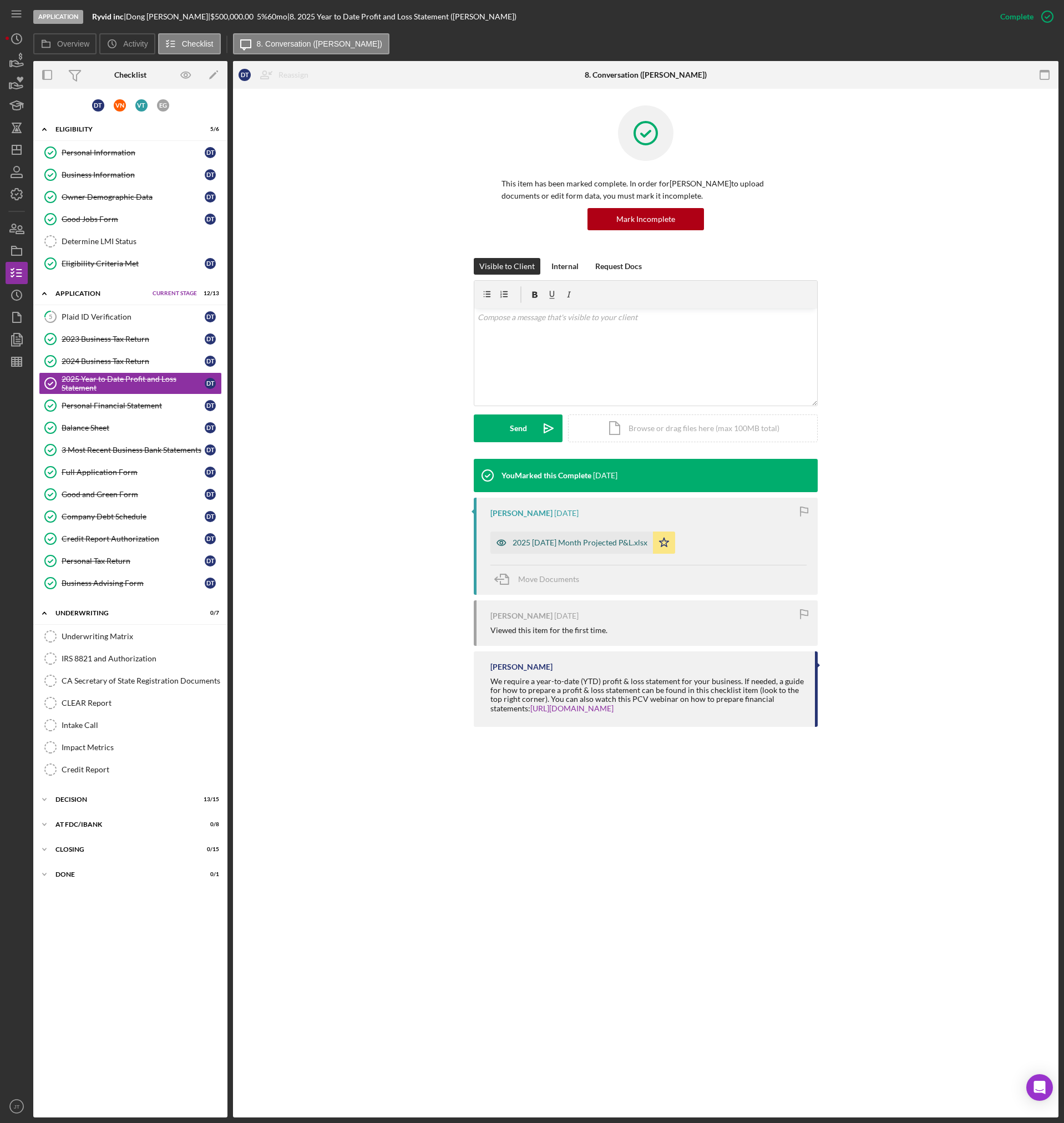
click at [565, 535] on div "2025 06 June 12 Month Projected P&L.xlsx" at bounding box center [571, 542] width 163 height 22
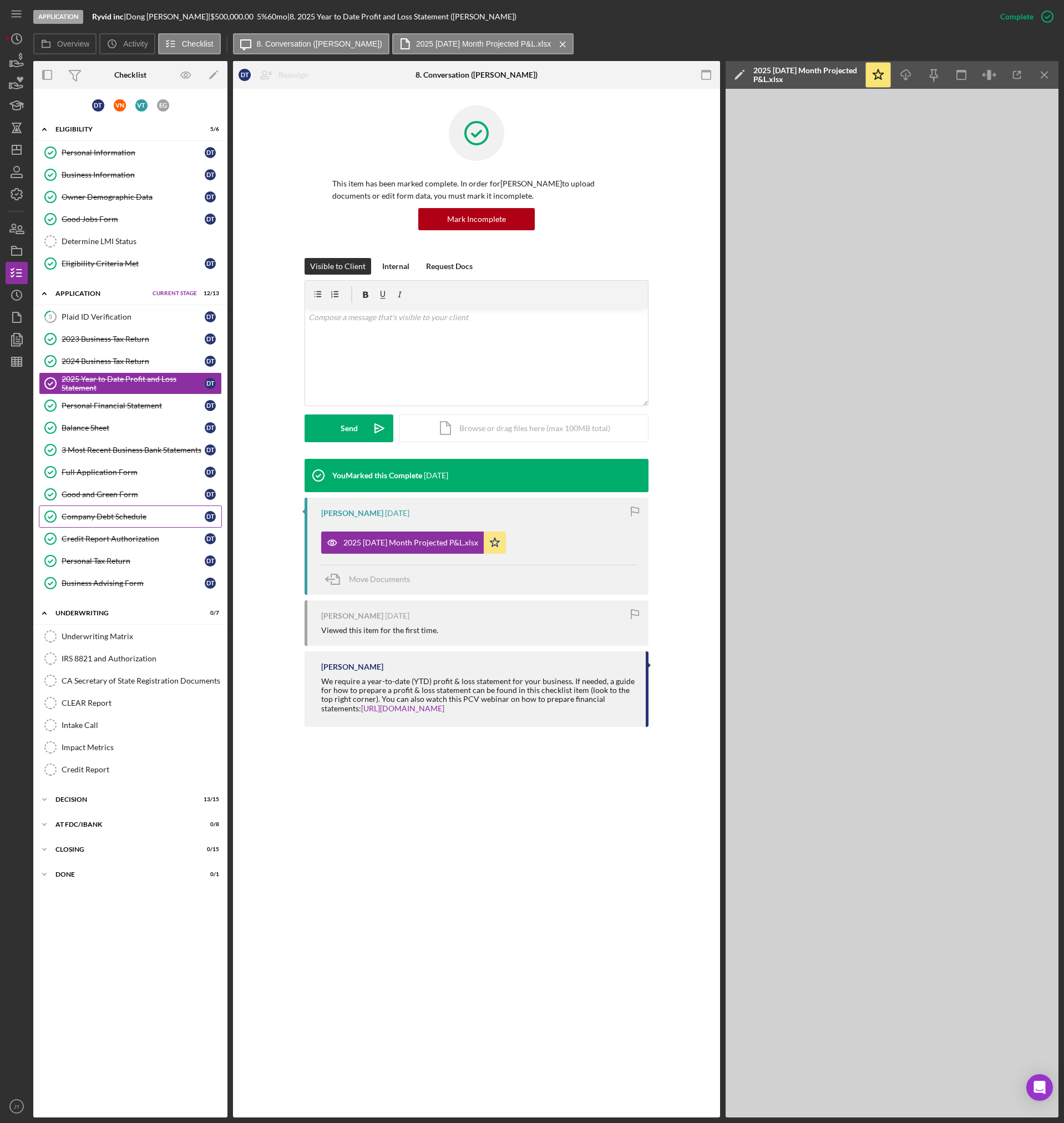
drag, startPoint x: 106, startPoint y: 516, endPoint x: 141, endPoint y: 515, distance: 35.0
click at [106, 516] on div "Company Debt Schedule" at bounding box center [132, 516] width 143 height 9
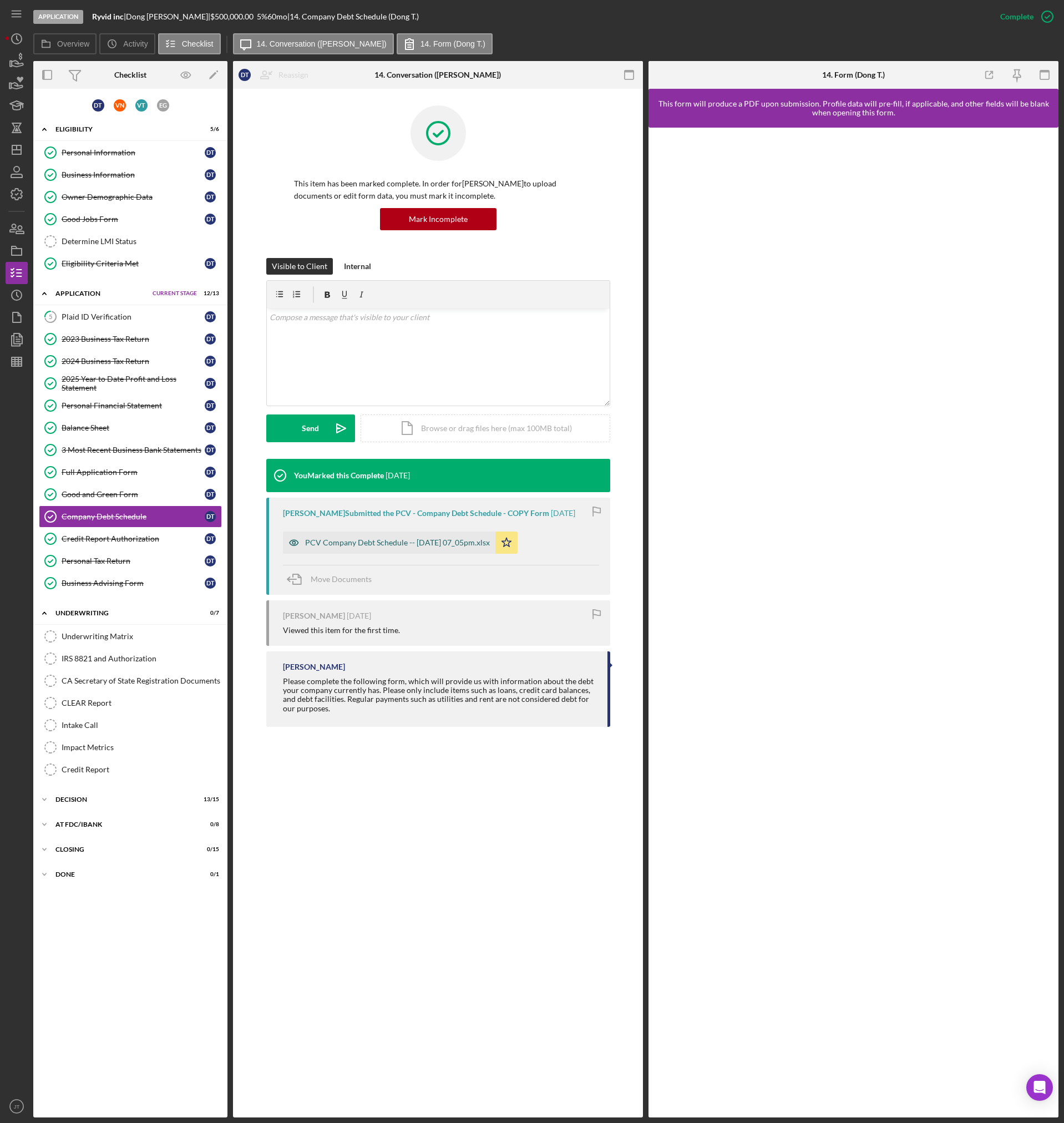
click at [380, 538] on div "PCV Company Debt Schedule -- 2025-08-21 07_05pm.xlsx" at bounding box center [397, 542] width 184 height 9
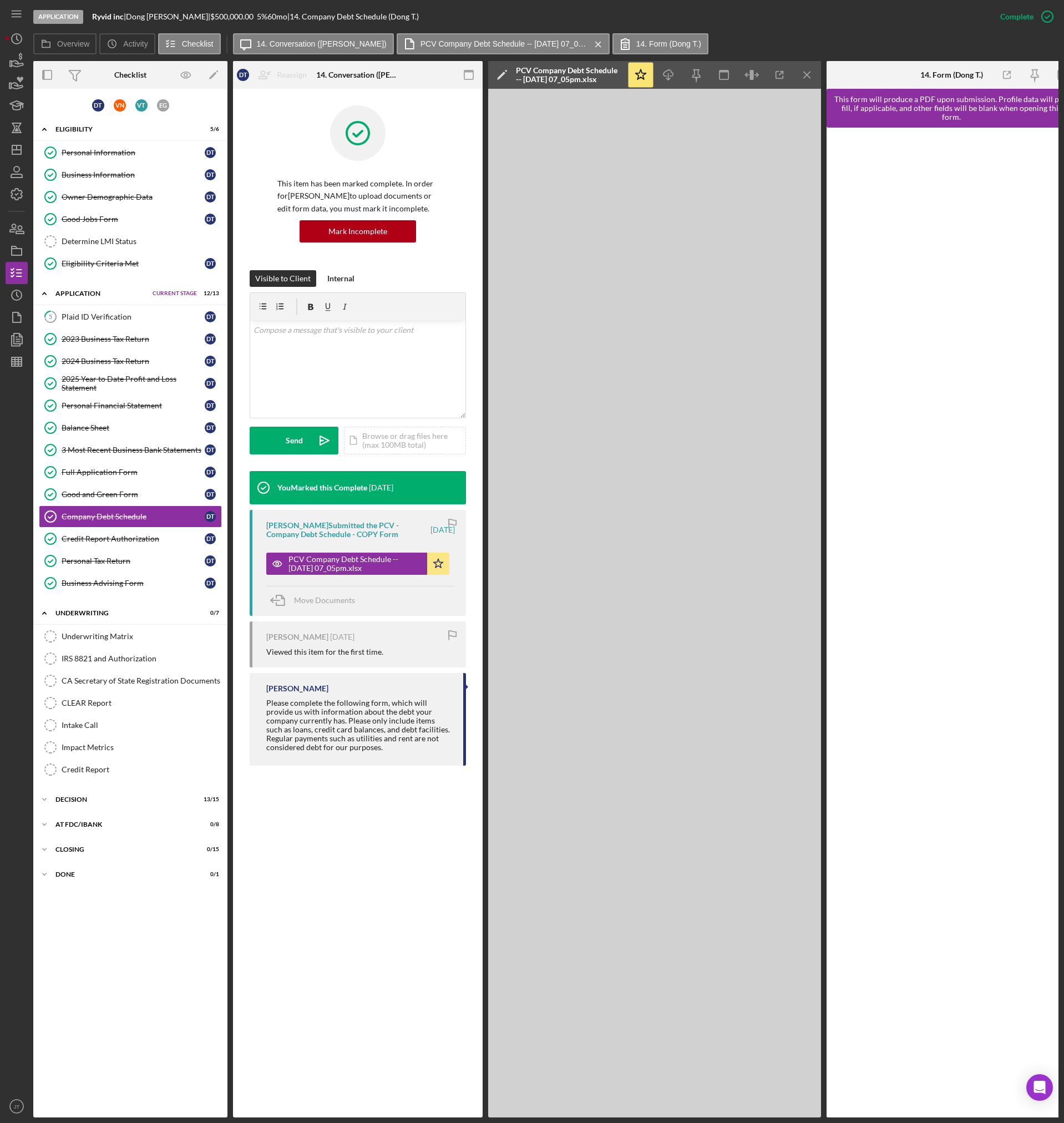
click at [15, 514] on div at bounding box center [17, 734] width 22 height 722
click at [119, 172] on div "Business Information" at bounding box center [132, 174] width 143 height 9
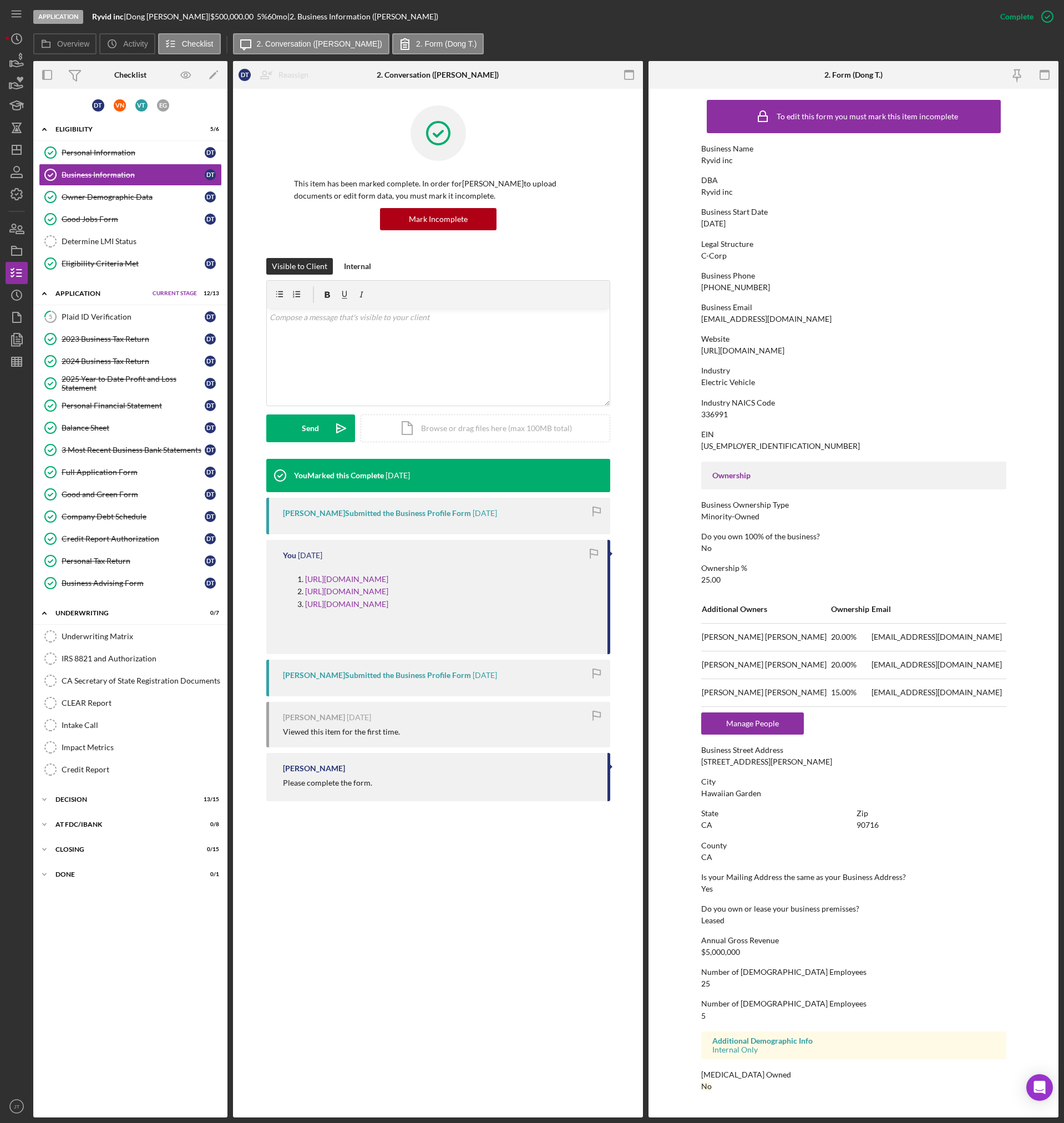
drag, startPoint x: 780, startPoint y: 351, endPoint x: 699, endPoint y: 352, distance: 81.0
click at [699, 352] on form "To edit this form you must mark this item incomplete Business Name Ryvid inc DB…" at bounding box center [853, 598] width 410 height 1019
copy div "https://www.ryvid.com"
click at [680, 287] on form "To edit this form you must mark this item incomplete Business Name Ryvid inc DB…" at bounding box center [853, 598] width 410 height 1019
click at [103, 446] on div "3 Most Recent Business Bank Statements" at bounding box center [132, 450] width 143 height 9
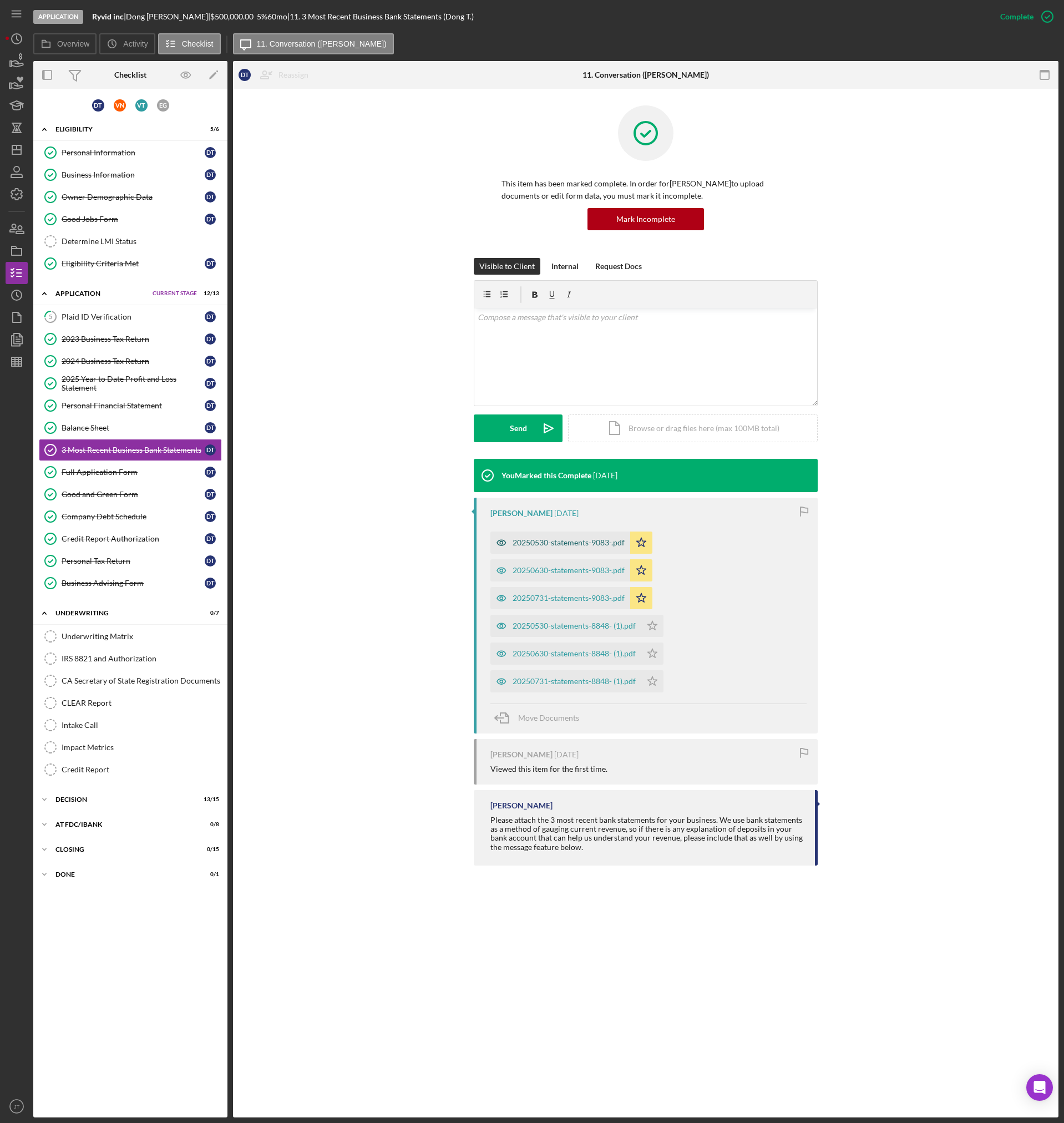
click at [558, 533] on div "20250530-statements-9083-.pdf" at bounding box center [560, 542] width 140 height 22
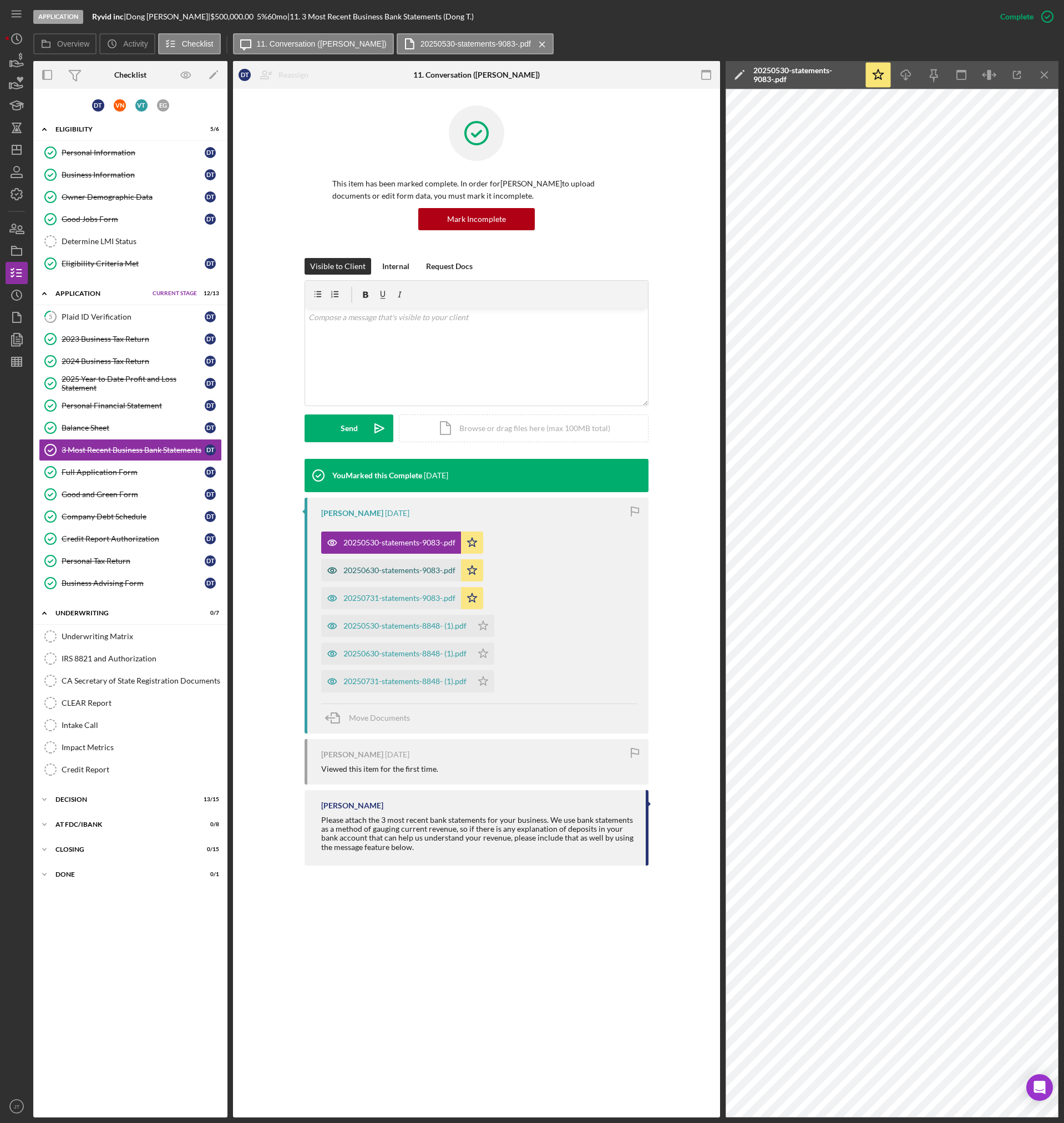
click at [409, 573] on div "20250630-statements-9083-.pdf" at bounding box center [399, 570] width 112 height 9
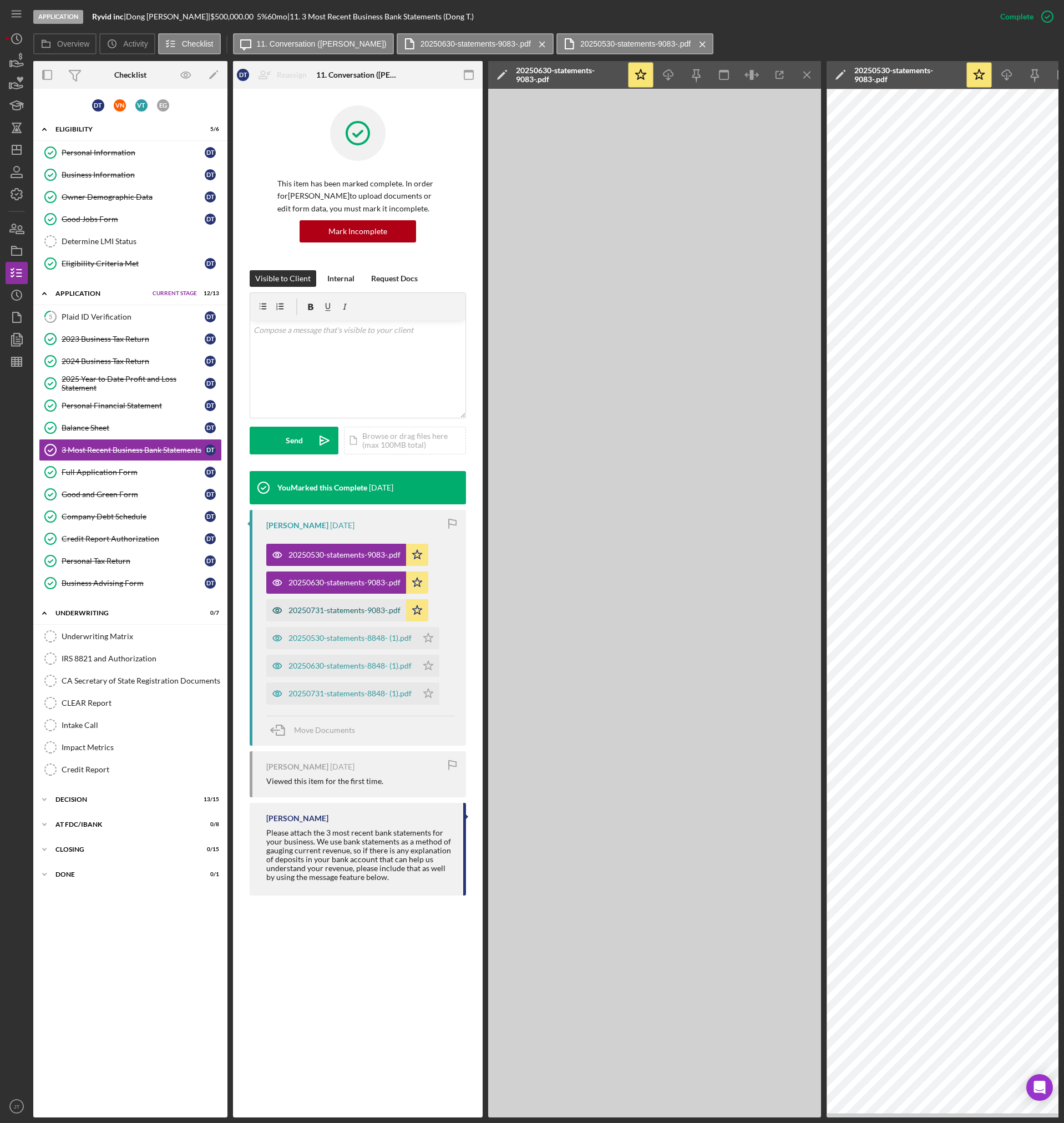
click at [403, 603] on div "20250731-statements-9083-.pdf" at bounding box center [336, 609] width 140 height 22
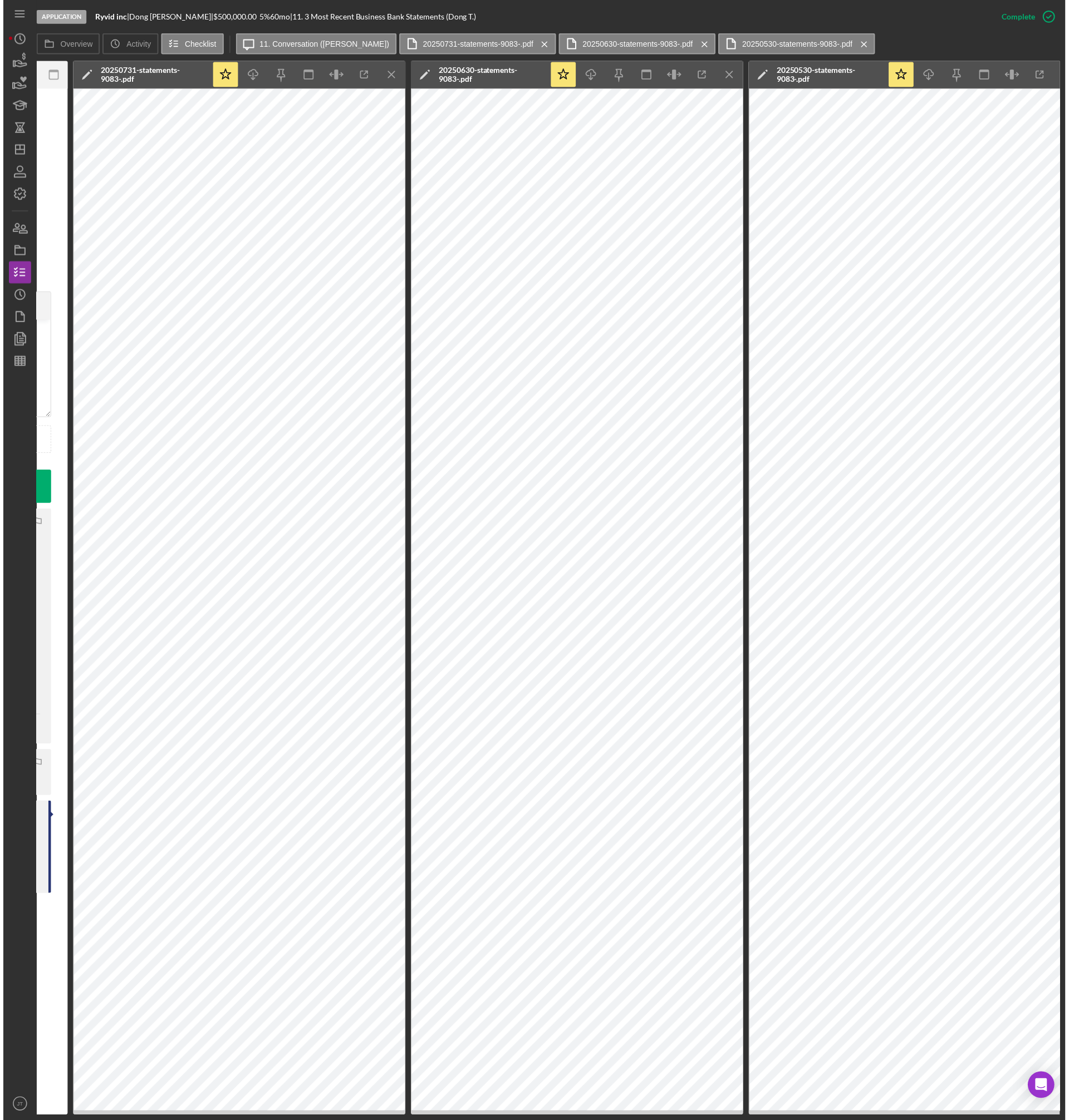
scroll to position [0, 441]
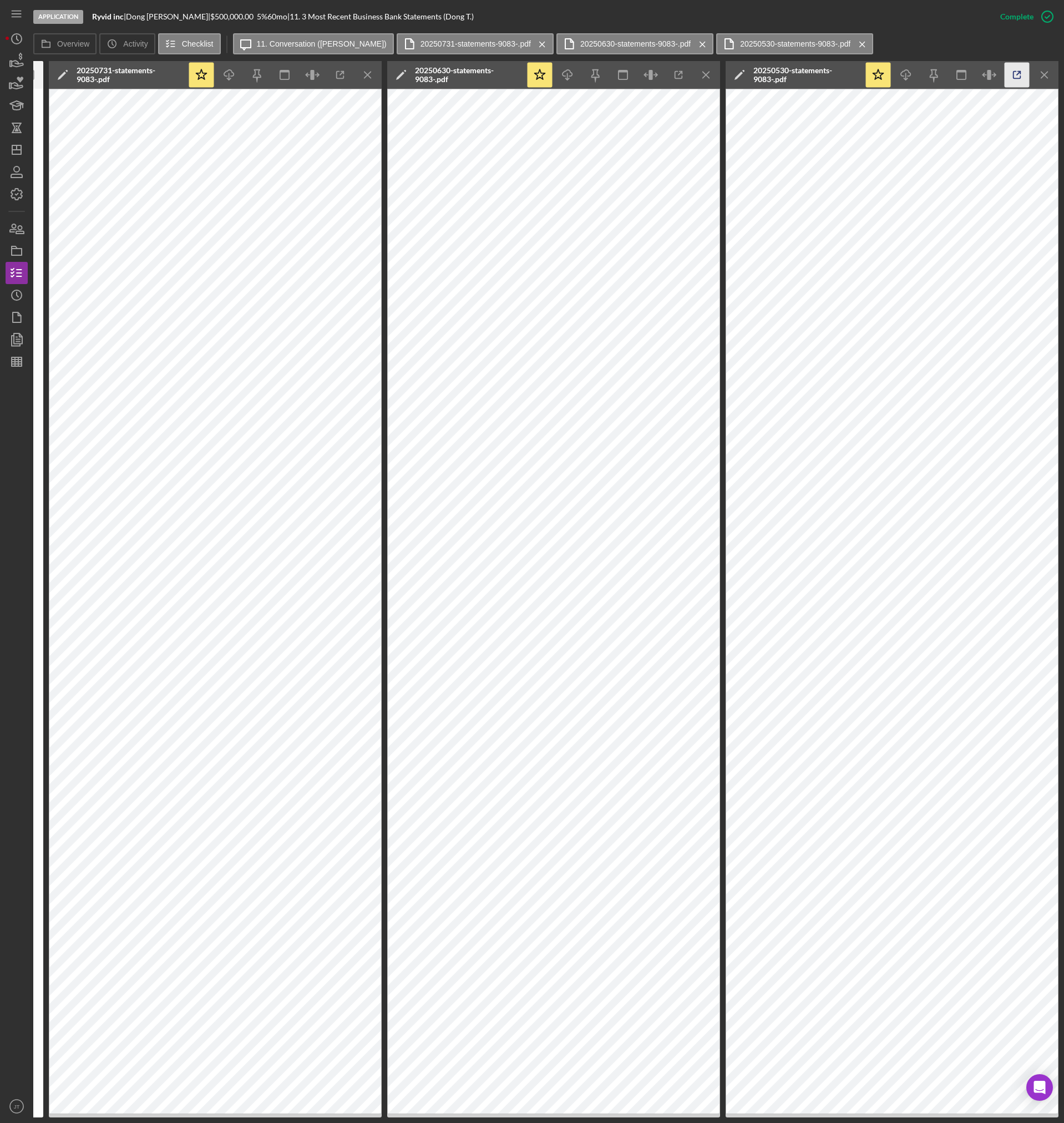
click at [1011, 77] on icon "button" at bounding box center [1017, 75] width 25 height 25
click at [677, 75] on icon "button" at bounding box center [679, 75] width 25 height 25
click at [340, 73] on icon "button" at bounding box center [340, 75] width 25 height 25
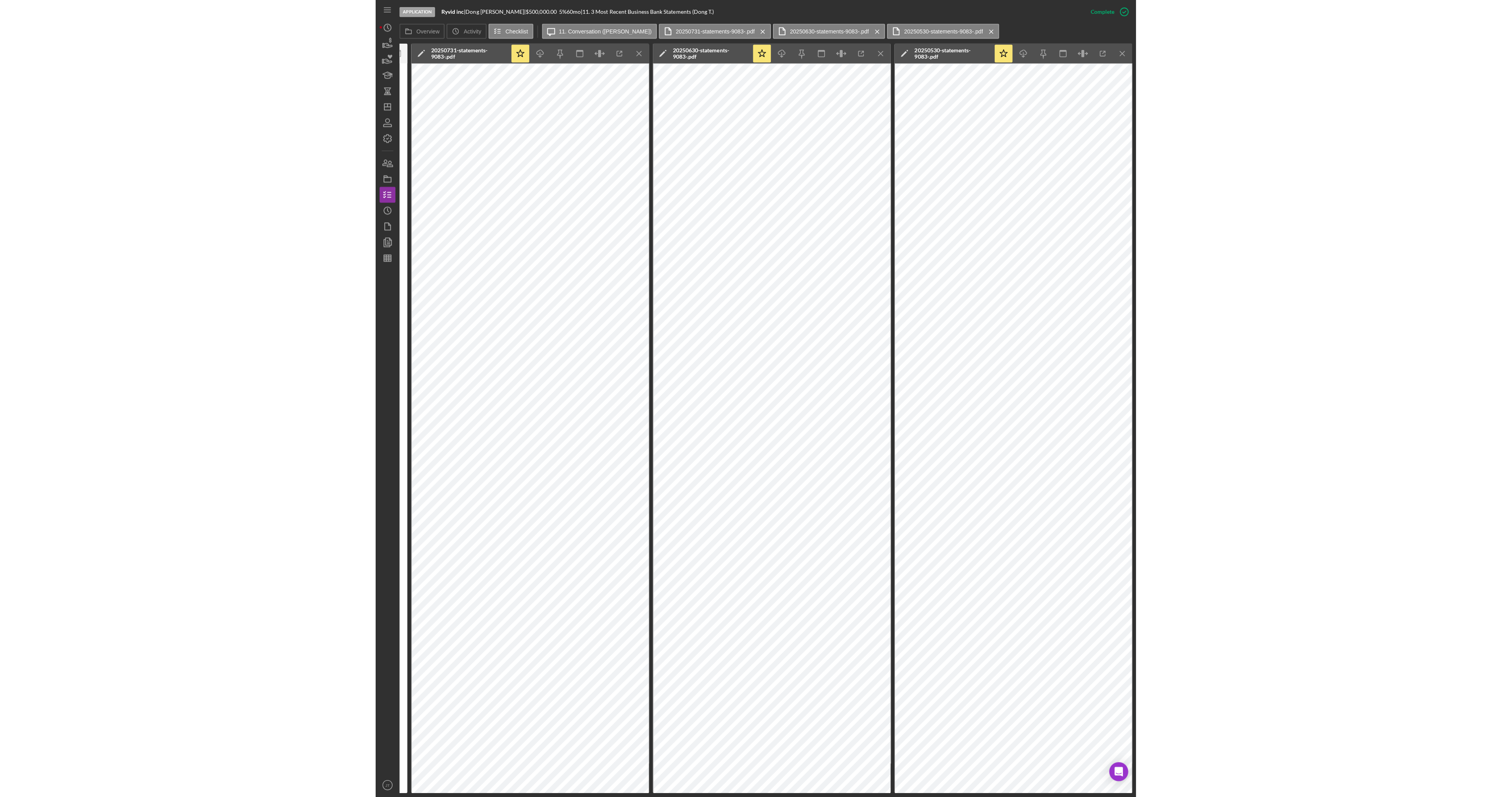
scroll to position [0, 0]
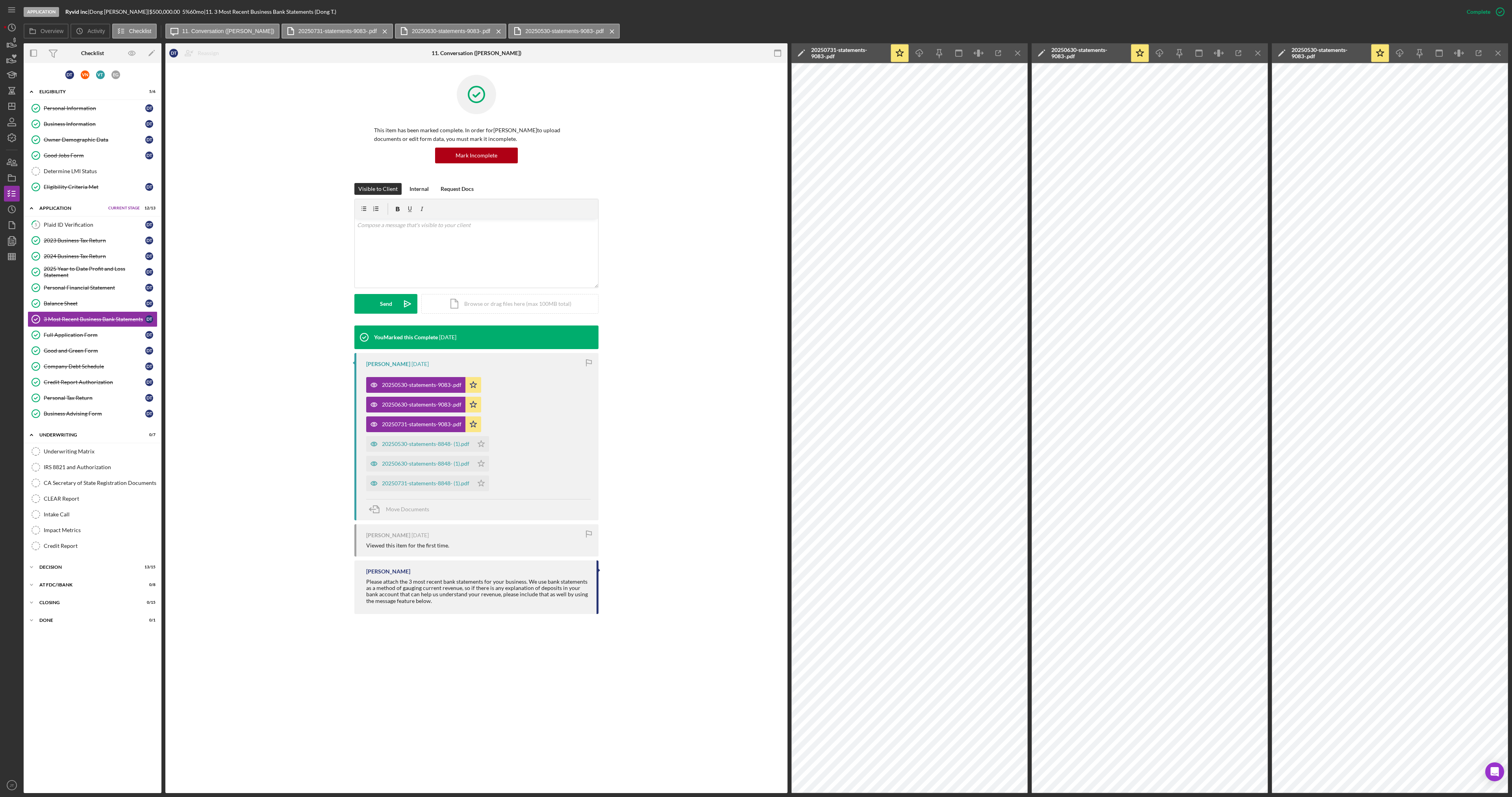
drag, startPoint x: 77, startPoint y: 458, endPoint x: 161, endPoint y: 411, distance: 96.3
click at [77, 458] on link "Underwriting Matrix Underwriting Matrix" at bounding box center [92, 451] width 130 height 16
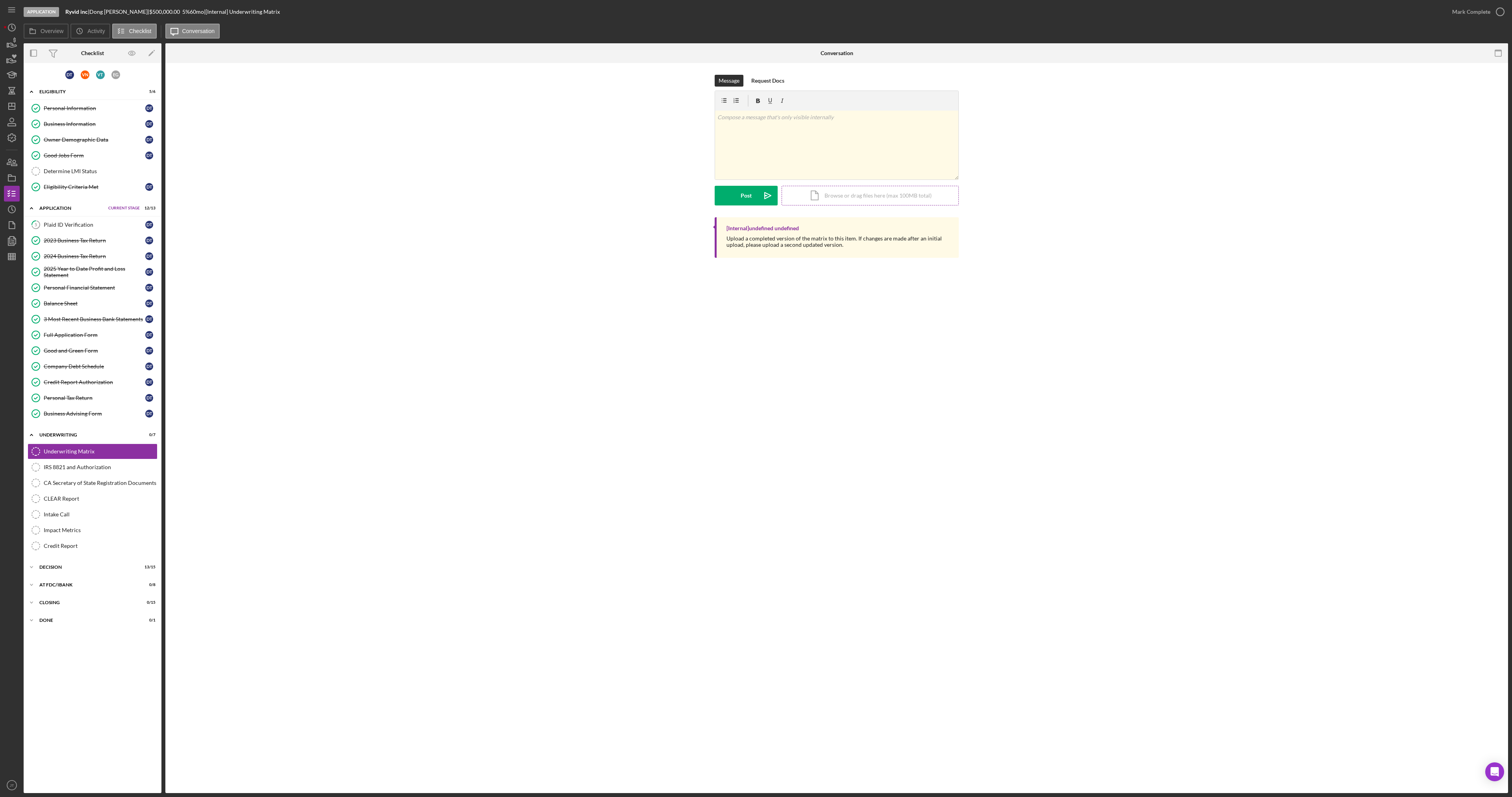
click at [834, 195] on div "Icon/Document Browse or drag files here (max 100MB total) Tap to choose files o…" at bounding box center [870, 196] width 177 height 20
click at [755, 126] on div "v Color teal Color pink Remove color Add row above Add row below Add column bef…" at bounding box center [836, 130] width 244 height 39
click at [750, 188] on div "Post" at bounding box center [746, 196] width 11 height 20
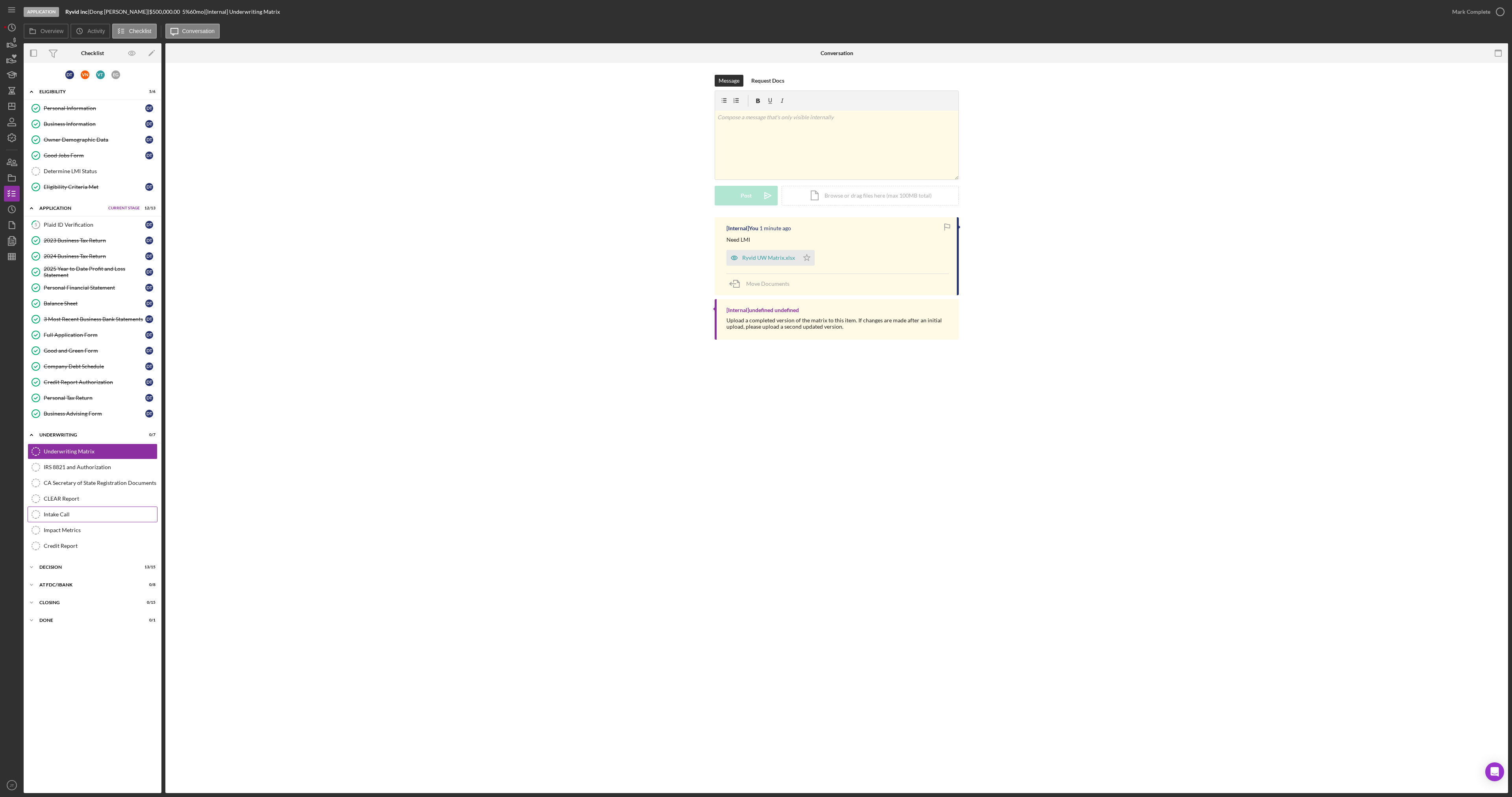
click at [91, 512] on div "Intake Call" at bounding box center [100, 514] width 113 height 6
